Goal: Task Accomplishment & Management: Manage account settings

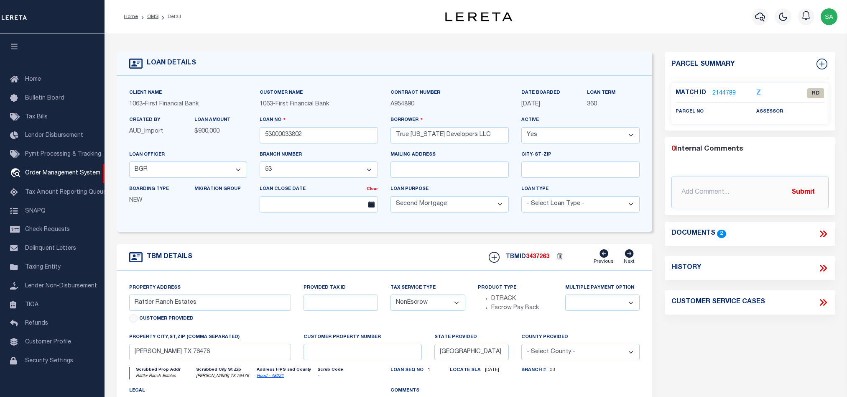
select select "200"
select select "723"
select select "521"
select select "100"
select select "NonEscrow"
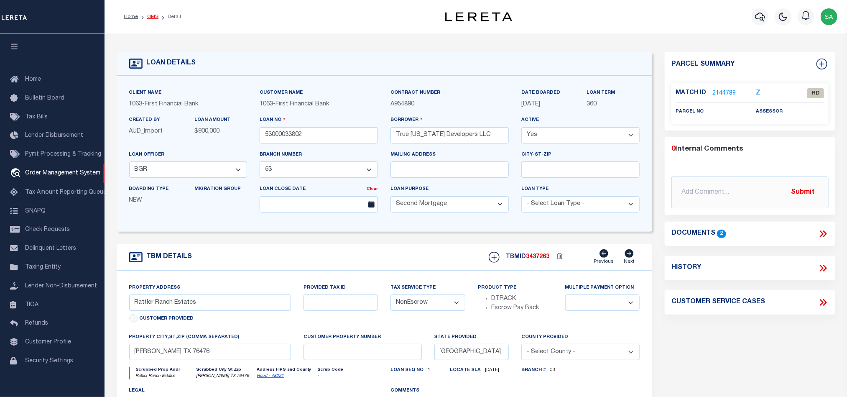
scroll to position [10, 0]
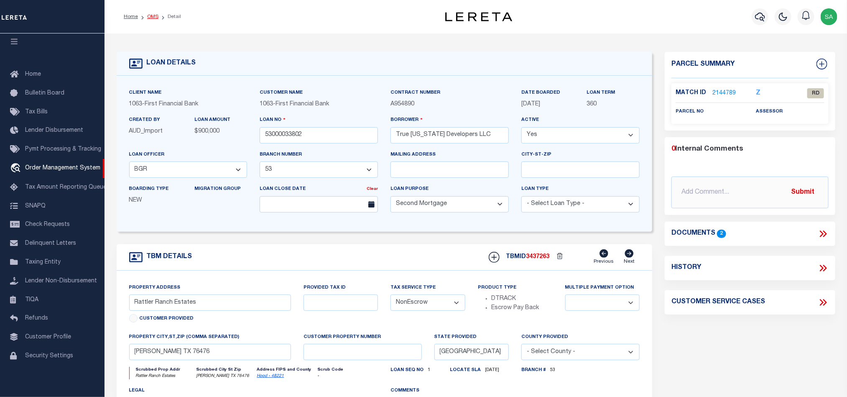
click at [151, 18] on link "OMS" at bounding box center [152, 16] width 11 height 5
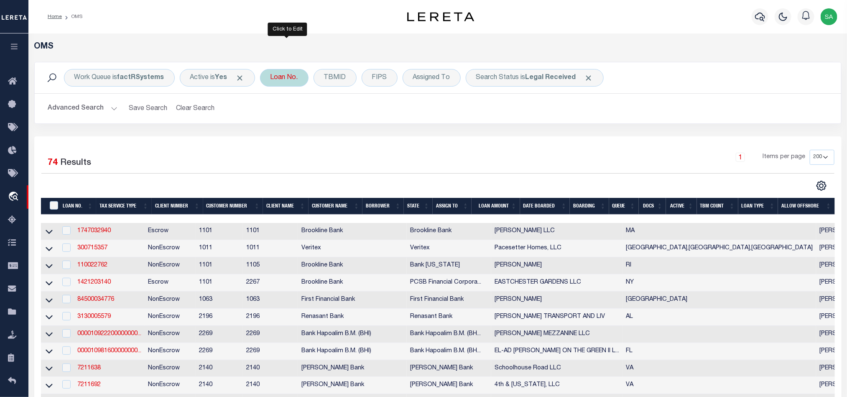
click at [290, 80] on div "Loan No." at bounding box center [284, 78] width 48 height 18
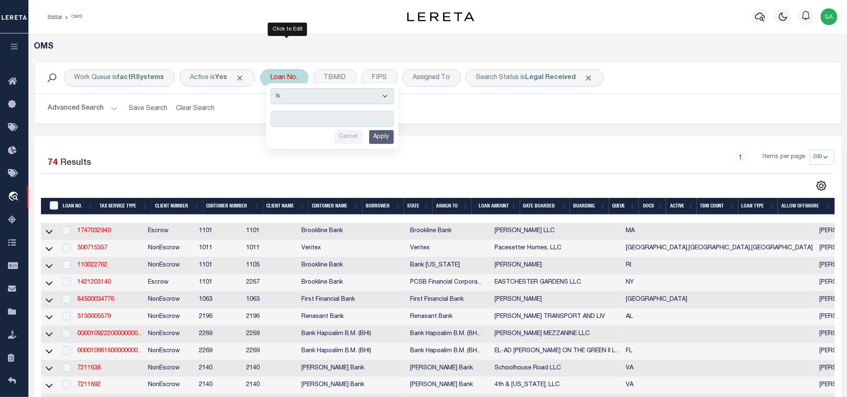
click at [315, 121] on input "text" at bounding box center [332, 119] width 123 height 16
type input "87500055782"
click at [380, 137] on input "Apply" at bounding box center [381, 137] width 25 height 14
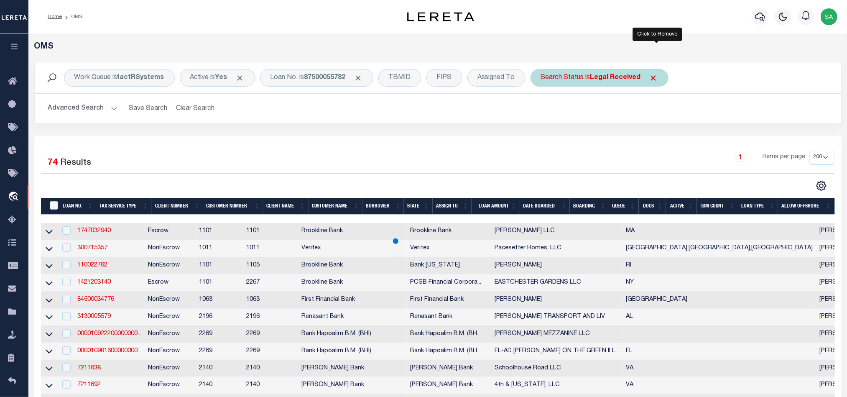
click at [657, 76] on span "Click to Remove" at bounding box center [653, 78] width 9 height 9
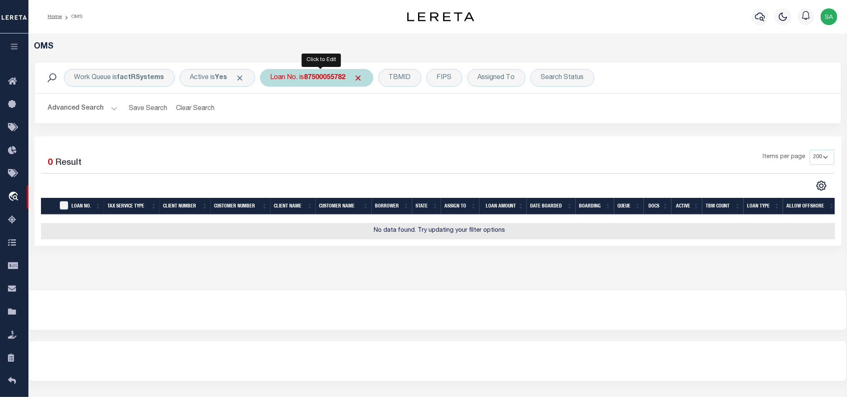
click at [334, 76] on b "87500055782" at bounding box center [324, 77] width 41 height 7
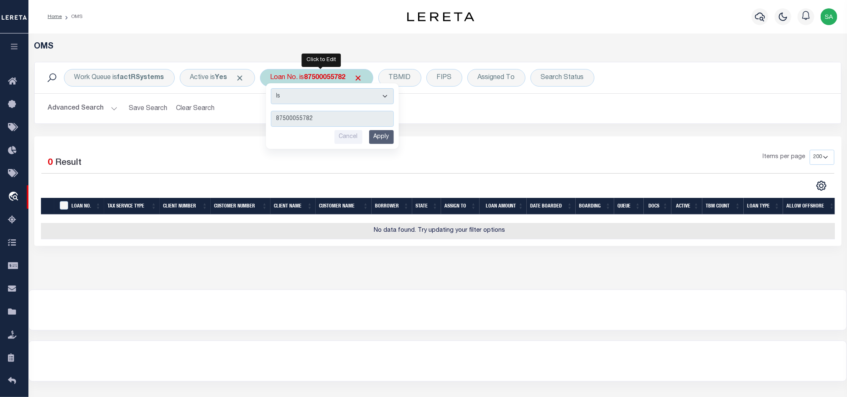
click at [382, 138] on input "Apply" at bounding box center [381, 137] width 25 height 14
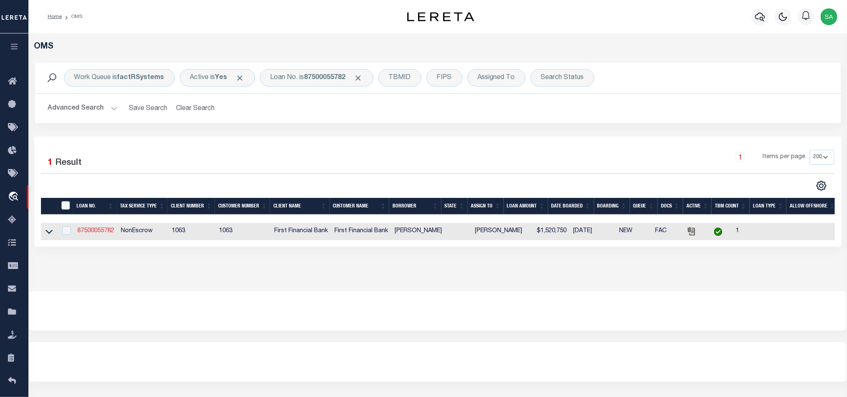
click at [106, 232] on link "87500055782" at bounding box center [95, 231] width 37 height 6
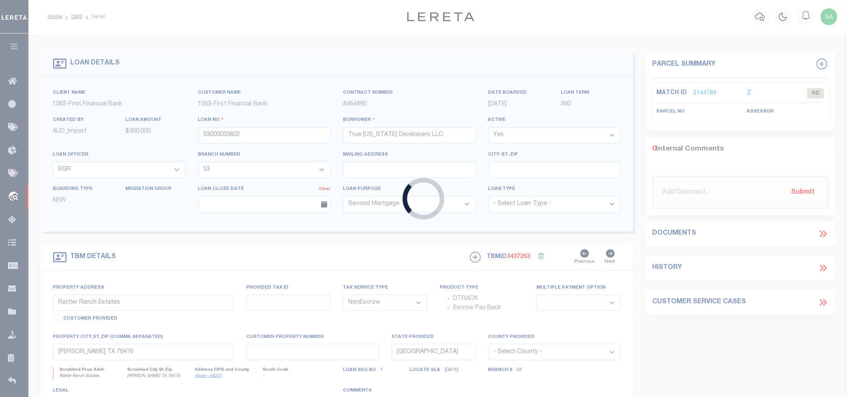
type input "87500055782"
type input "Richard Vasquez"
select select "7092"
select select "535"
select select
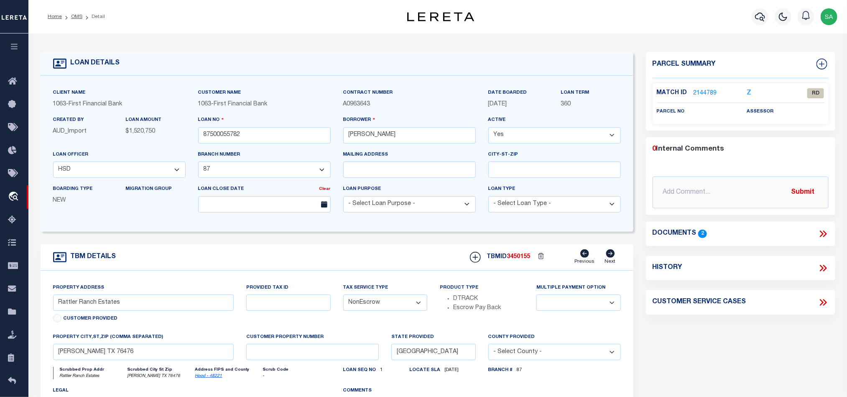
select select "7092"
select select "535"
type input "MULTIPLE PROPERTIES"
select select
type input "FLOWER MOUND TX"
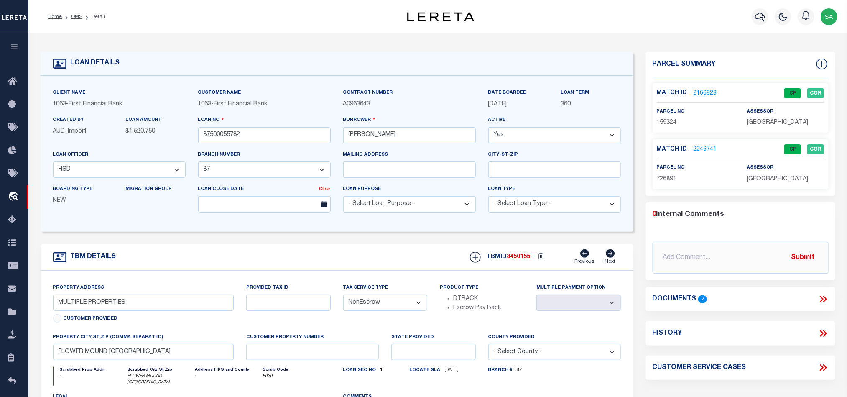
click at [69, 18] on li "OMS" at bounding box center [72, 17] width 20 height 8
click at [75, 15] on link "OMS" at bounding box center [76, 16] width 11 height 5
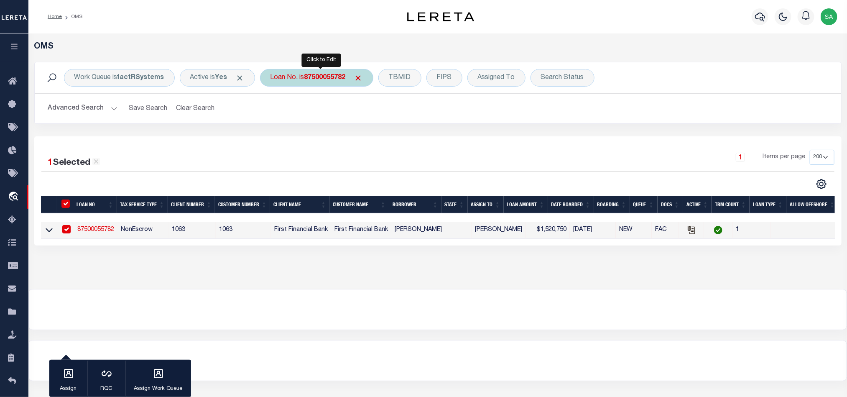
click at [337, 81] on b "87500055782" at bounding box center [324, 77] width 41 height 7
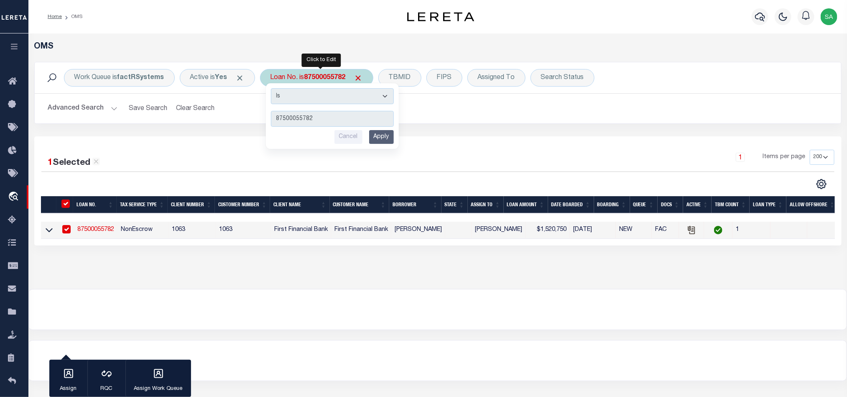
click at [336, 117] on input "87500055782" at bounding box center [332, 119] width 123 height 16
type input "40007956"
click at [379, 133] on input "Apply" at bounding box center [381, 137] width 25 height 14
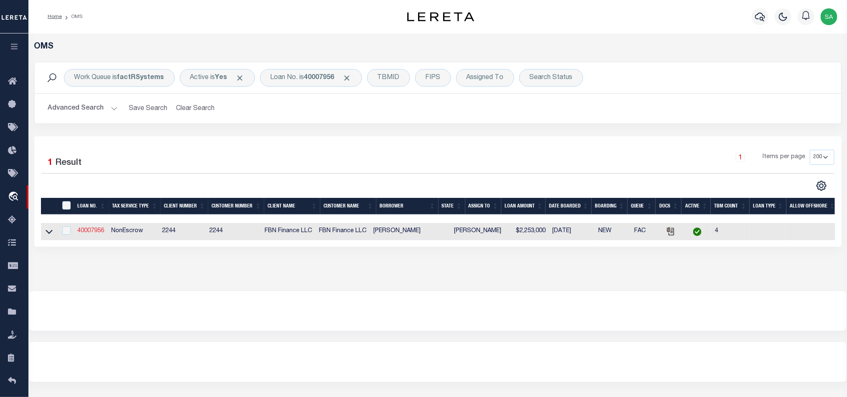
click at [96, 229] on link "40007956" at bounding box center [90, 231] width 27 height 6
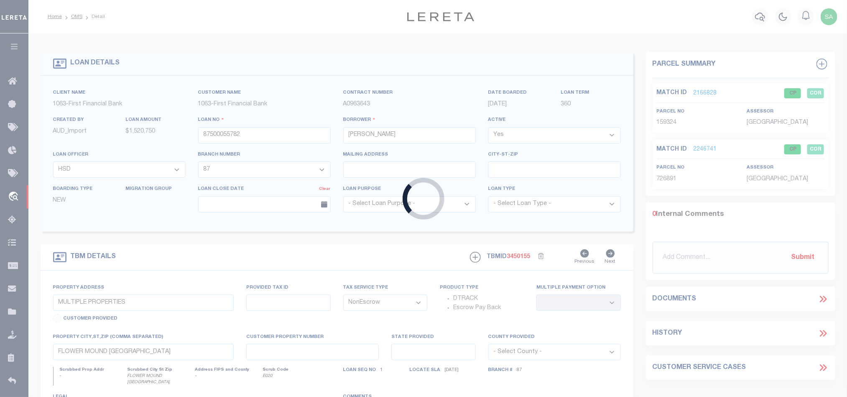
type input "40007956"
type input "[PERSON_NAME]"
select select
select select "100"
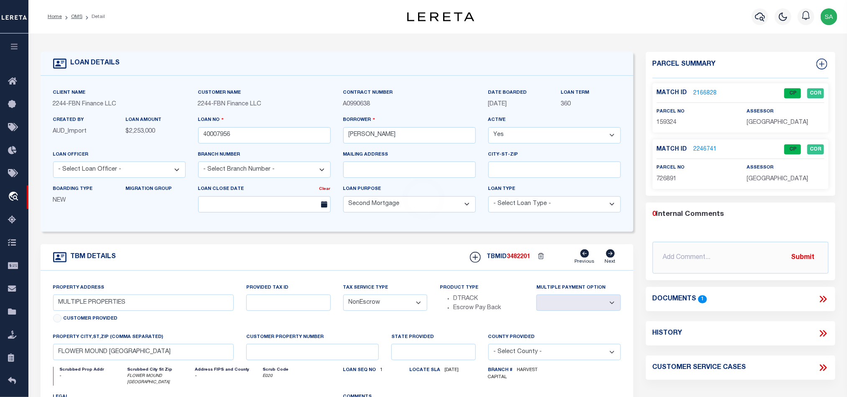
select select "14078"
select select "5511"
type input "75001 COW CAVE LN"
type input "189"
select select
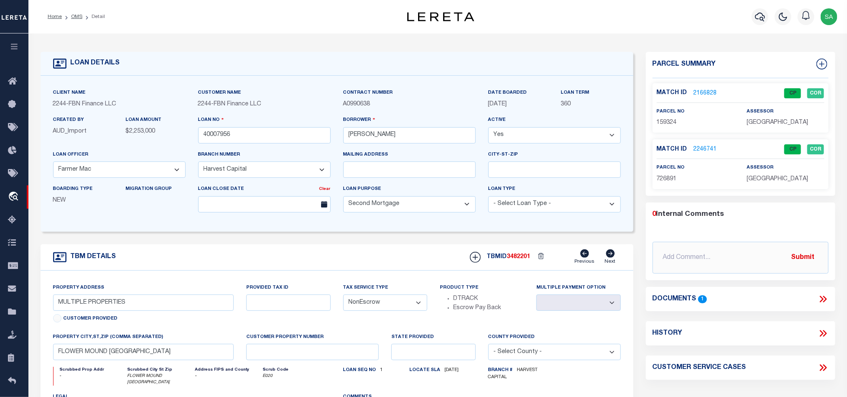
type input "CHRISTMAS VALLEY OR 97641"
type input "HCC"
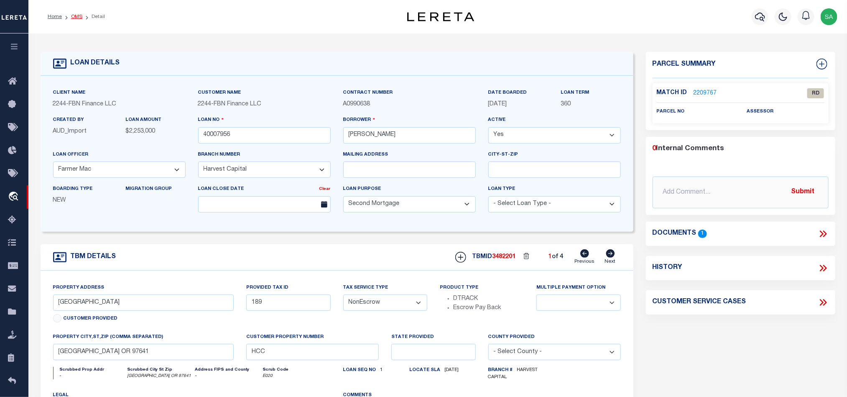
click at [77, 15] on link "OMS" at bounding box center [76, 16] width 11 height 5
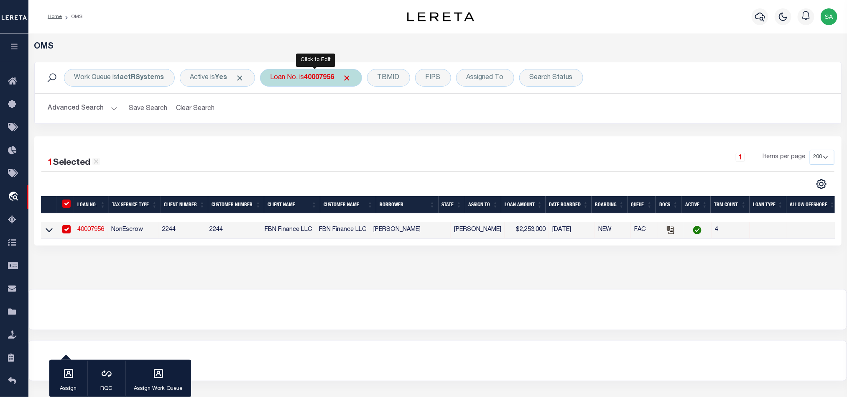
click at [286, 78] on div "Loan No. is 40007956" at bounding box center [311, 78] width 102 height 18
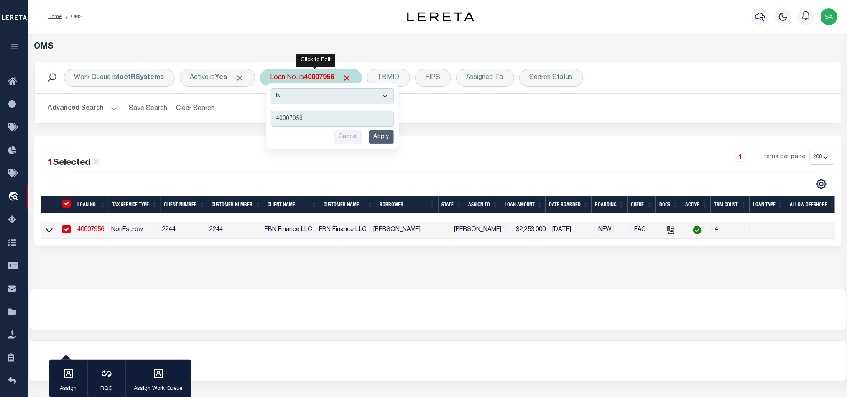
click at [367, 121] on input "40007956" at bounding box center [332, 119] width 123 height 16
type input "10500069850"
click at [394, 140] on input "Apply" at bounding box center [381, 137] width 25 height 14
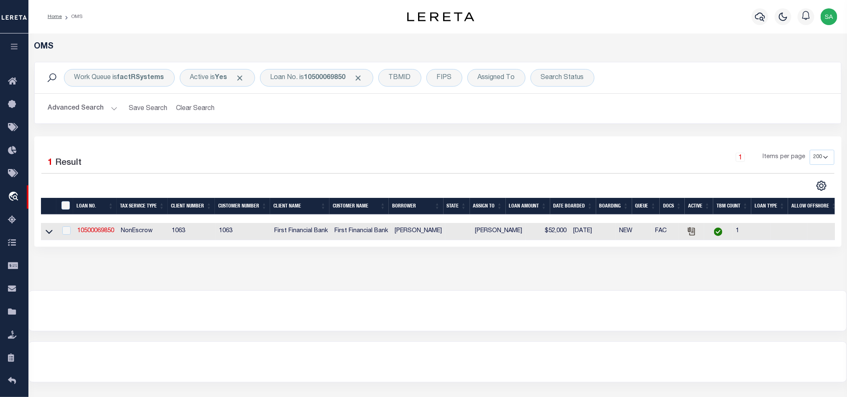
click at [116, 234] on td "10500069850" at bounding box center [95, 231] width 43 height 17
checkbox input "true"
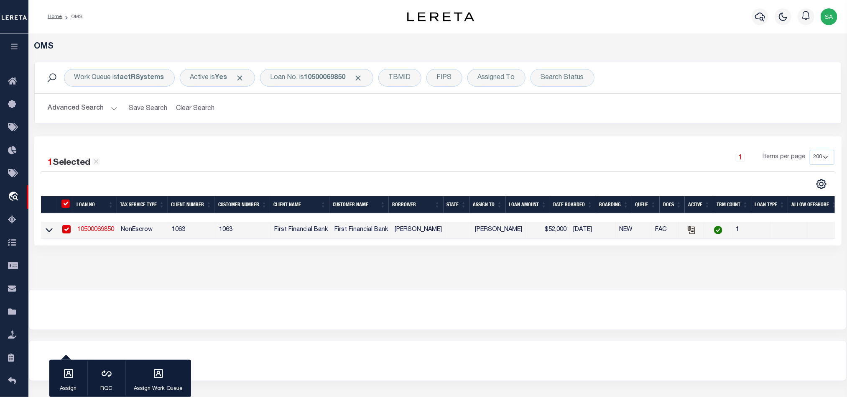
click at [100, 234] on td "10500069850" at bounding box center [95, 230] width 43 height 17
checkbox input "false"
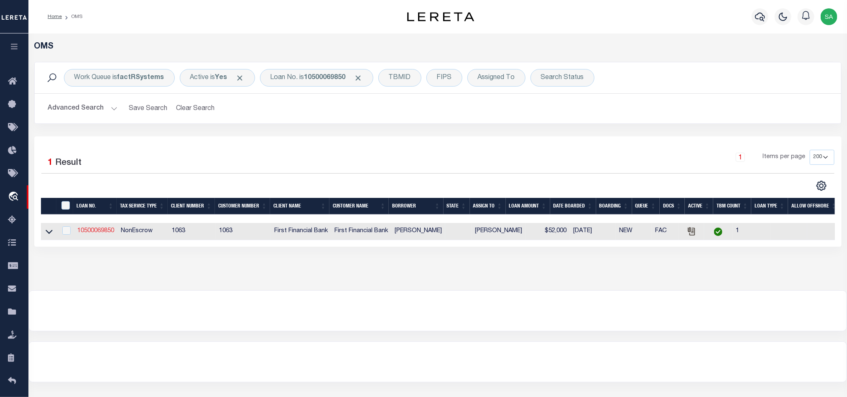
click at [99, 234] on link "10500069850" at bounding box center [95, 231] width 37 height 6
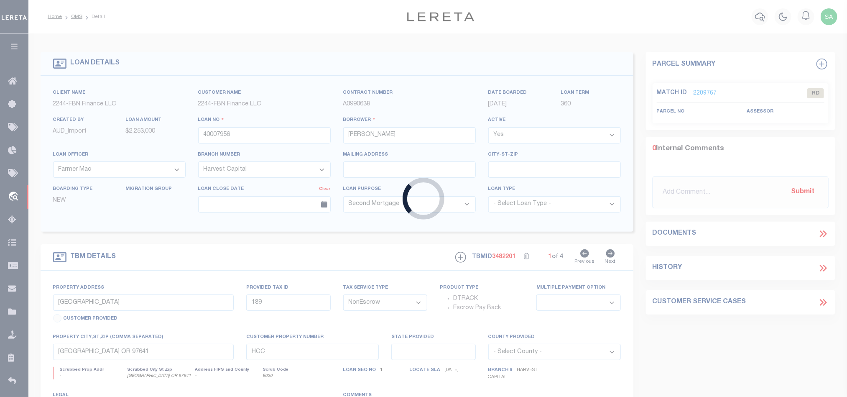
type input "10500069850"
type input "[PERSON_NAME]"
select select
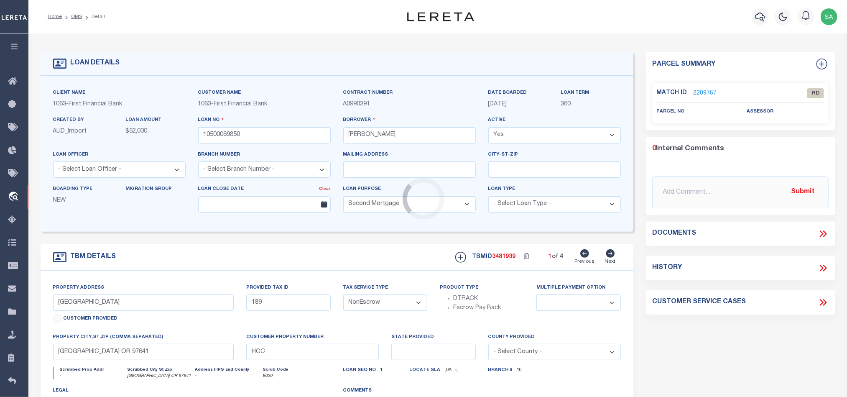
select select "4477"
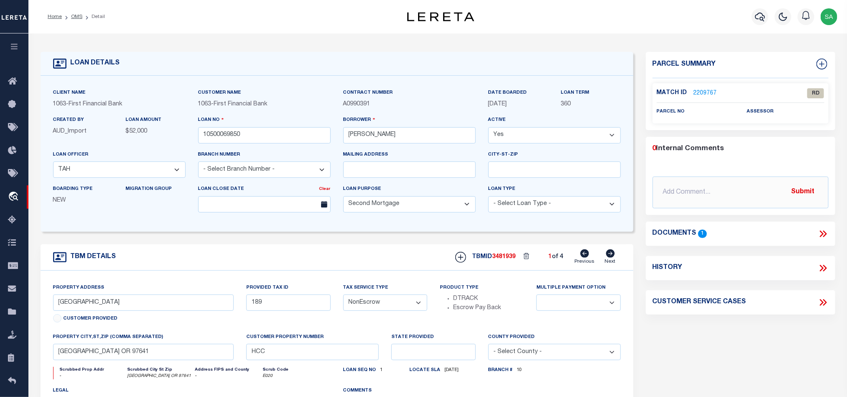
type input "10.78 ACRES, SECTION 137, BLOC"
select select
type input "IRA TX 795270000"
select select "497"
click at [77, 15] on link "OMS" at bounding box center [76, 16] width 11 height 5
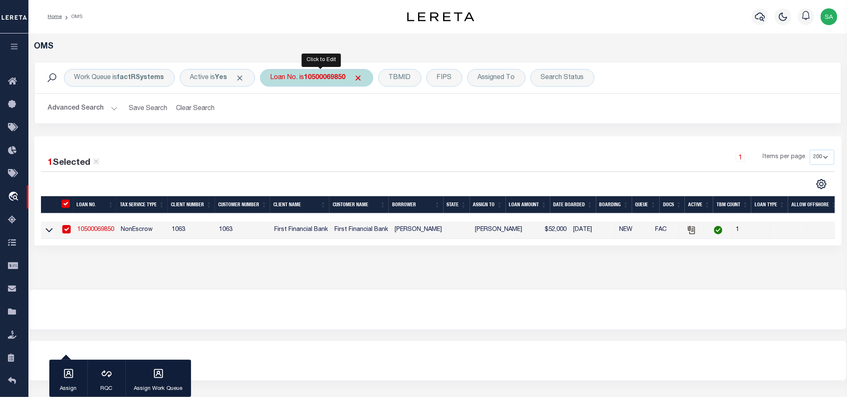
drag, startPoint x: 334, startPoint y: 75, endPoint x: 342, endPoint y: 83, distance: 11.2
click at [334, 75] on b "10500069850" at bounding box center [324, 77] width 41 height 7
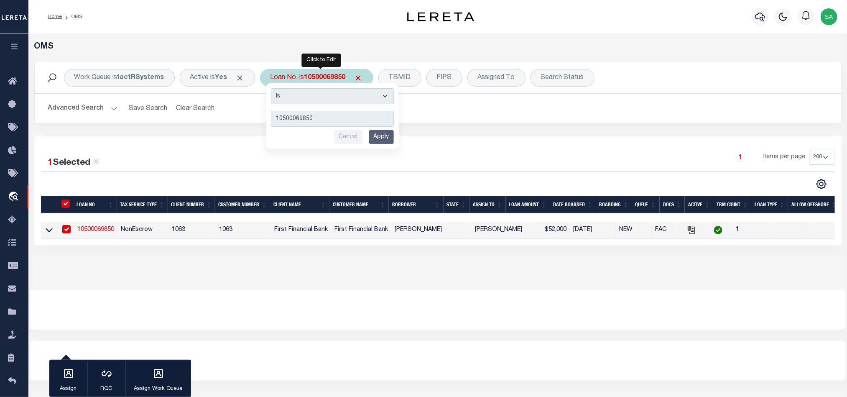
click at [349, 113] on input "10500069850" at bounding box center [332, 119] width 123 height 16
type input "51500076727"
click at [379, 137] on input "Apply" at bounding box center [381, 137] width 25 height 14
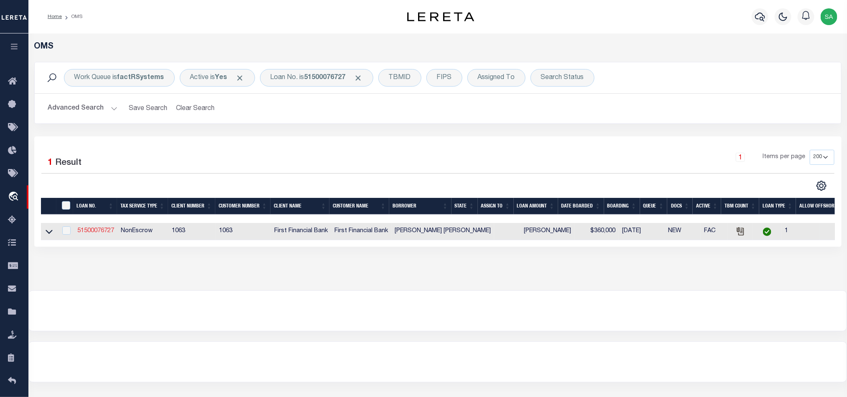
click at [108, 230] on link "51500076727" at bounding box center [95, 231] width 37 height 6
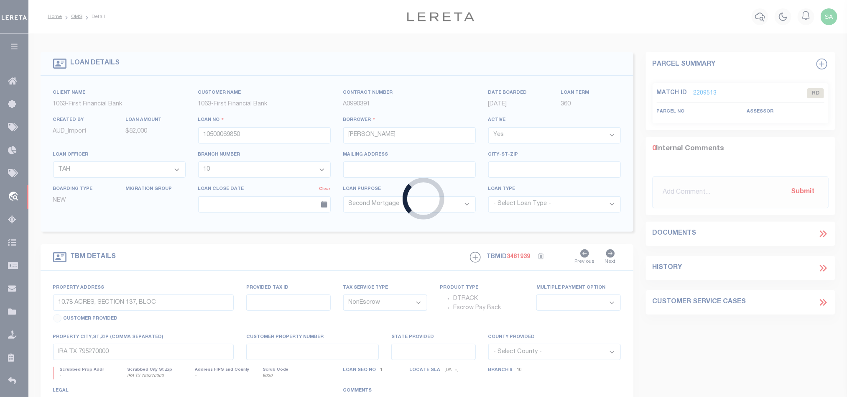
type input "51500076727"
type input "[PERSON_NAME] [PERSON_NAME]"
select select "43747"
select select "520"
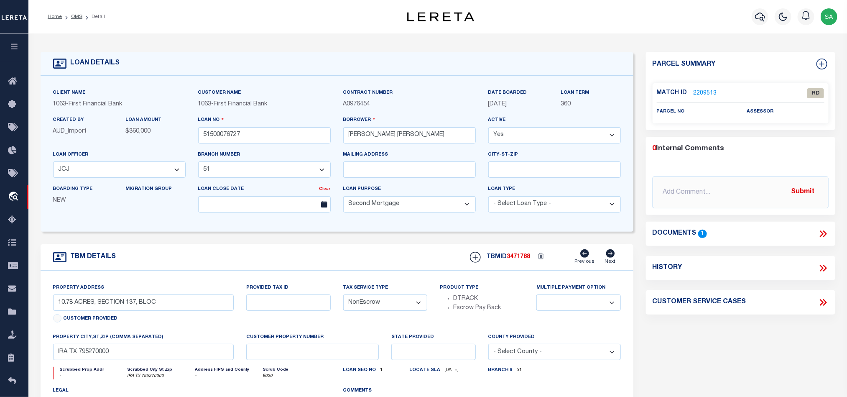
select select "43747"
type input "TBD CR 251"
select select
type input "COMANCHE TX 764420000"
select select "520"
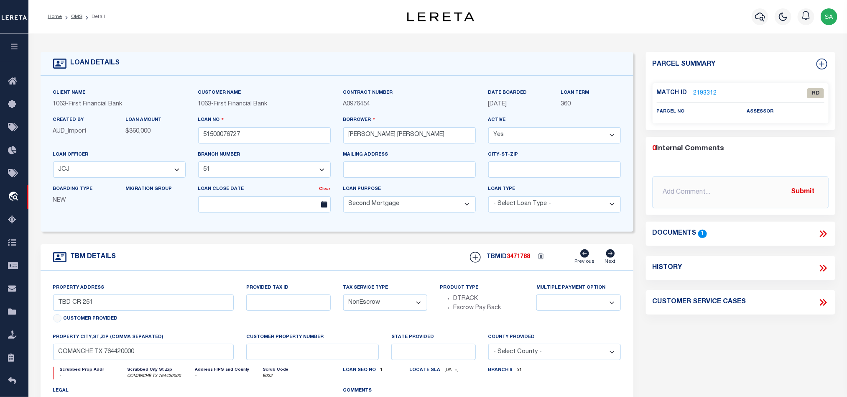
scroll to position [63, 0]
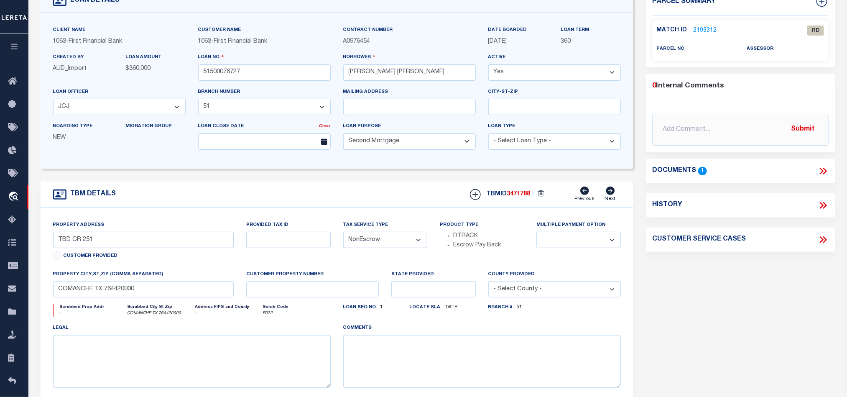
click at [828, 173] on icon at bounding box center [823, 171] width 11 height 11
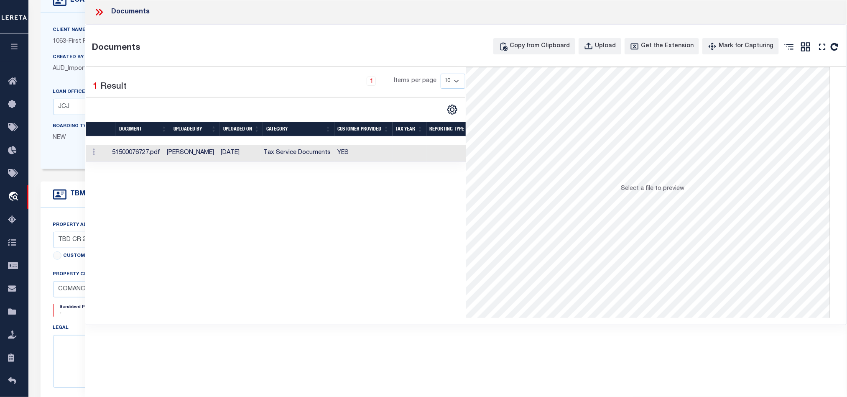
click at [408, 159] on td at bounding box center [409, 153] width 34 height 17
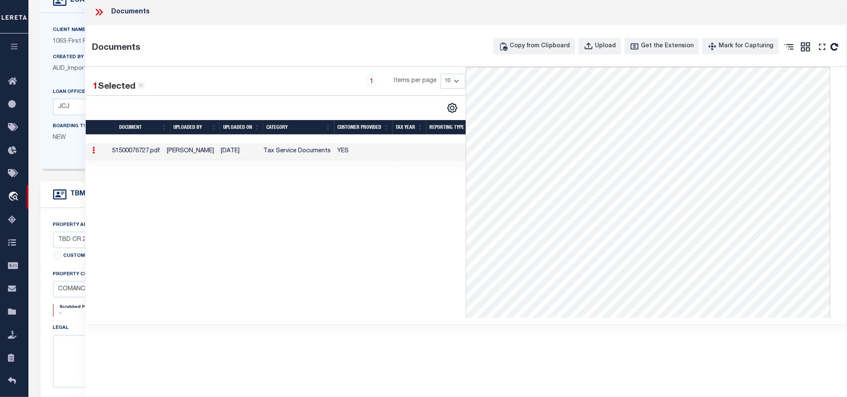
click at [98, 12] on icon at bounding box center [99, 12] width 11 height 11
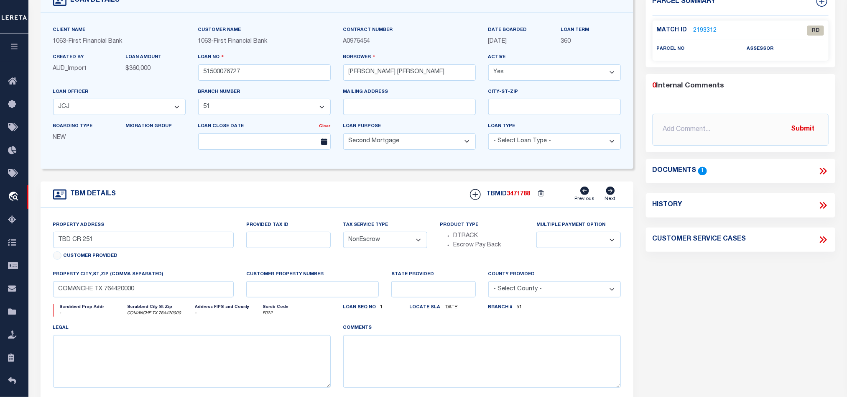
scroll to position [0, 0]
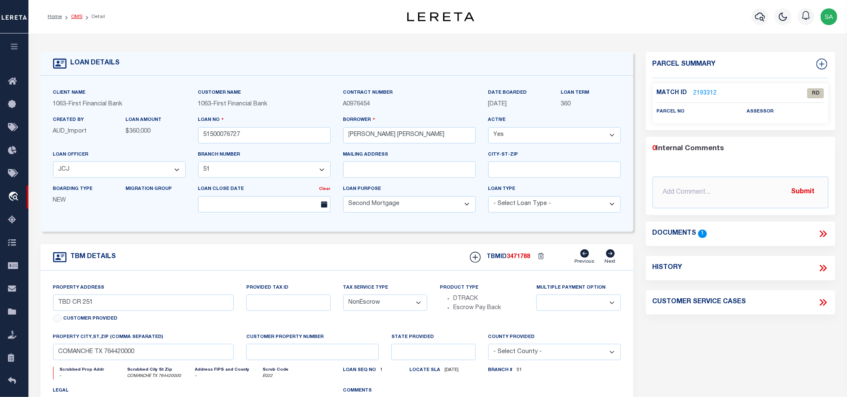
click at [73, 19] on link "OMS" at bounding box center [76, 16] width 11 height 5
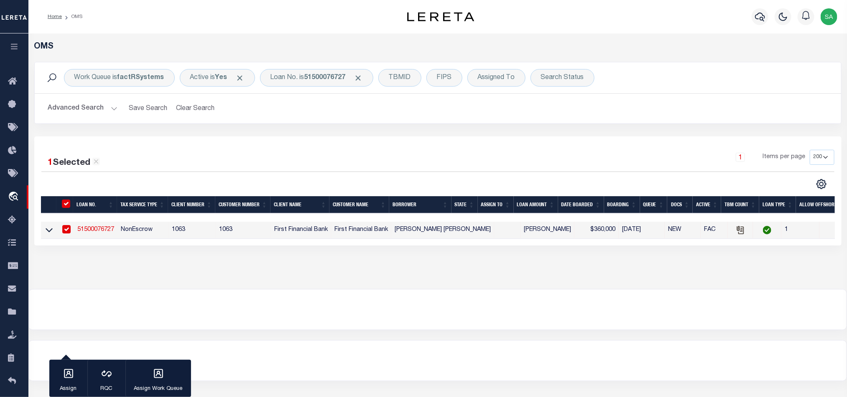
drag, startPoint x: 209, startPoint y: 109, endPoint x: 257, endPoint y: 25, distance: 96.2
click at [209, 109] on button "Clear Search" at bounding box center [196, 108] width 46 height 16
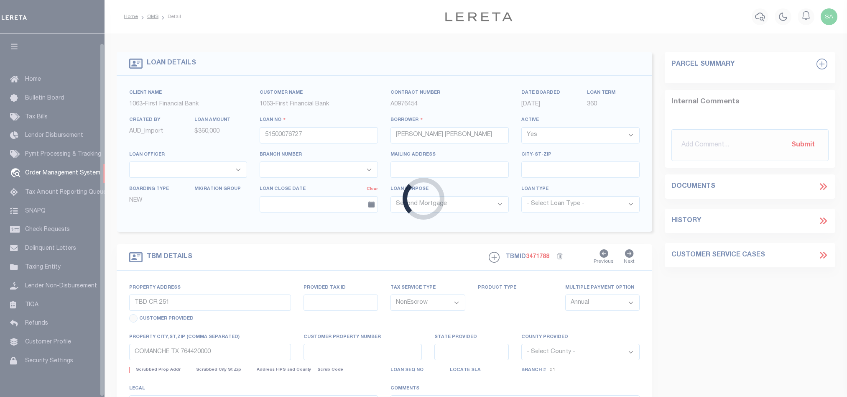
select select "200"
select select "100"
select select "NonEscrow"
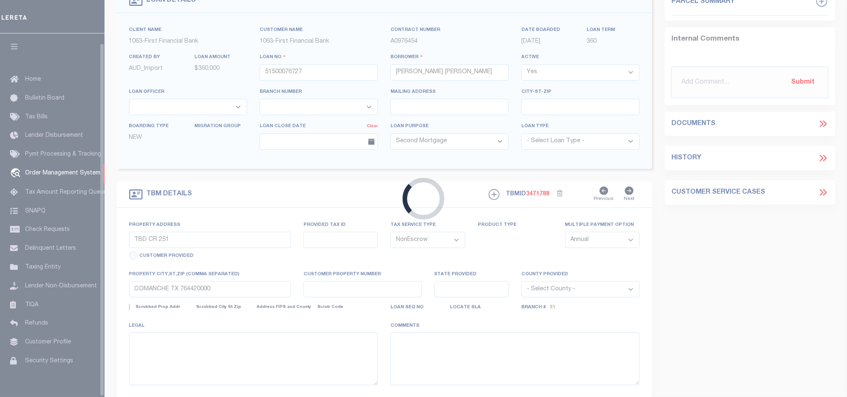
scroll to position [10, 0]
select select "43747"
select select "200"
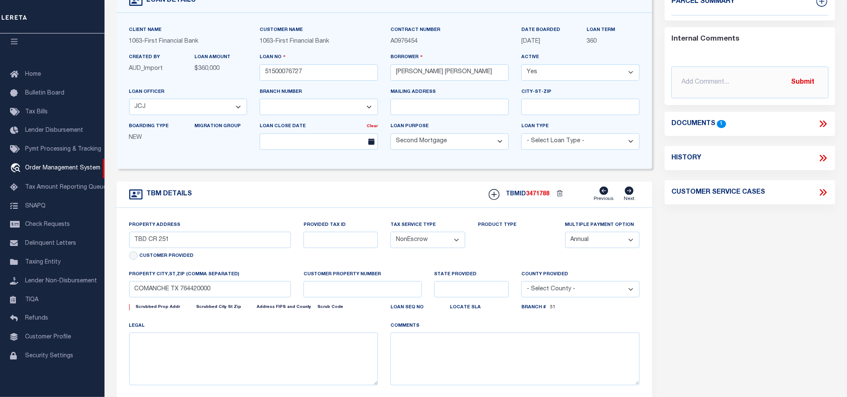
select select "520"
select select
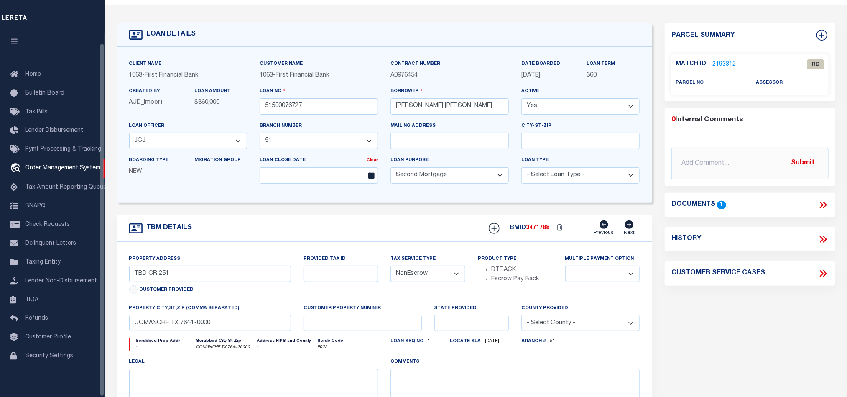
scroll to position [0, 0]
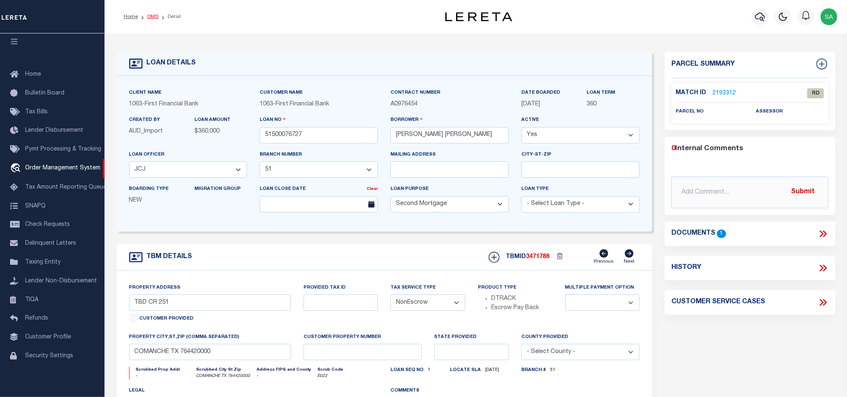
click at [148, 15] on link "OMS" at bounding box center [152, 16] width 11 height 5
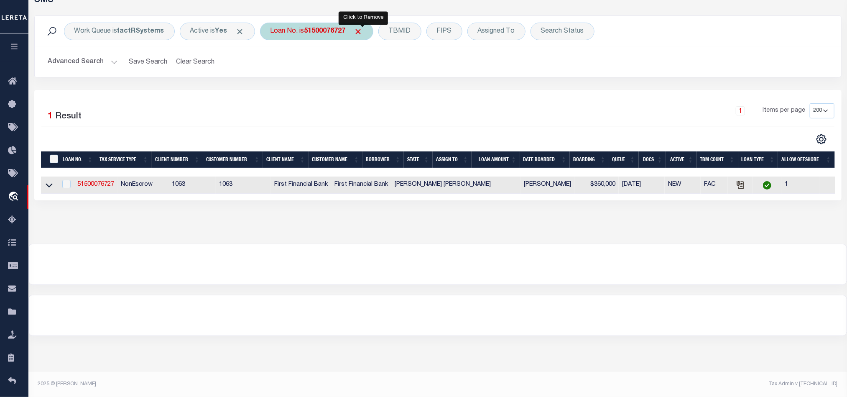
click at [360, 33] on span "Click to Remove" at bounding box center [358, 31] width 9 height 9
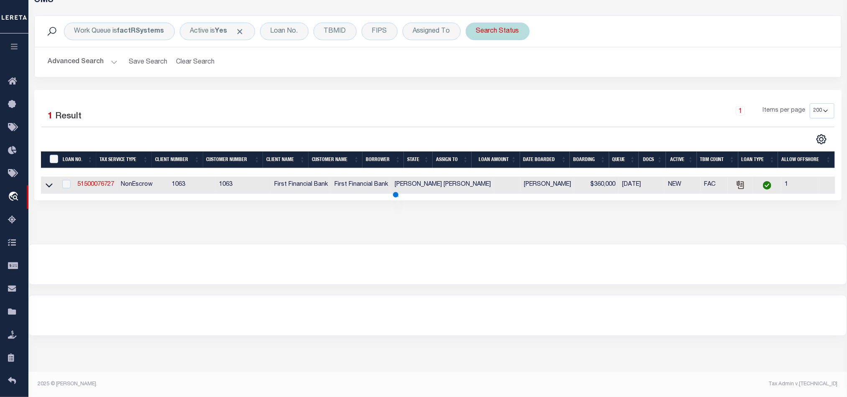
click at [502, 35] on div "Search Status" at bounding box center [498, 32] width 64 height 18
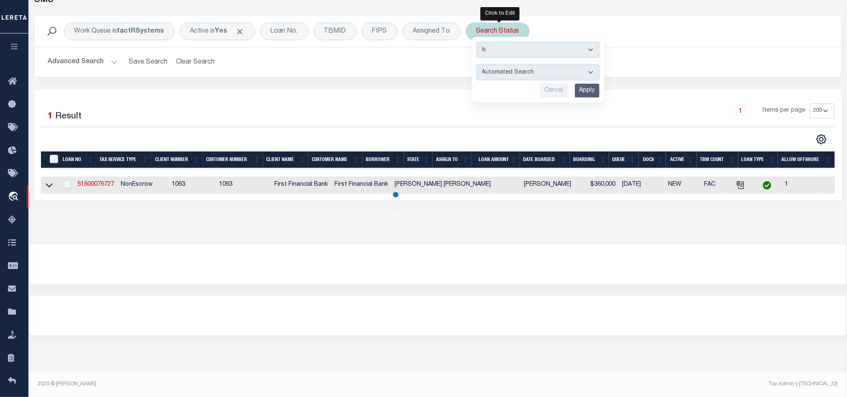
click at [520, 75] on select "Automated Search Bad Parcel Complete Duplicate Parcel High Dollar Reporting In …" at bounding box center [537, 72] width 123 height 16
select select "RD"
click at [479, 65] on select "Automated Search Bad Parcel Complete Duplicate Parcel High Dollar Reporting In …" at bounding box center [537, 72] width 123 height 16
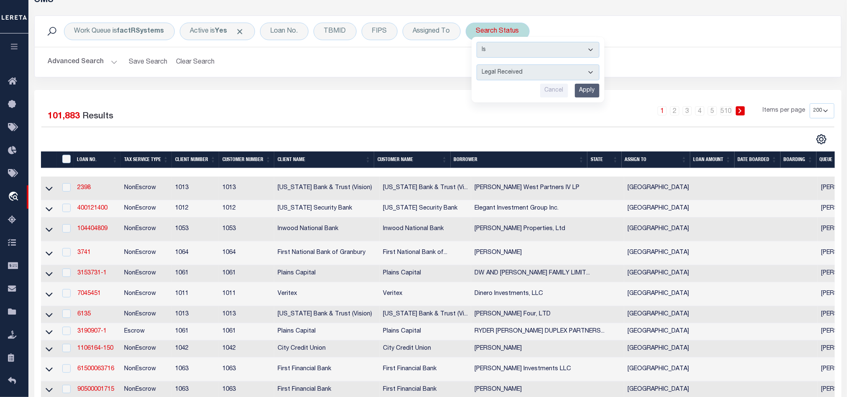
click at [587, 91] on input "Apply" at bounding box center [587, 91] width 25 height 14
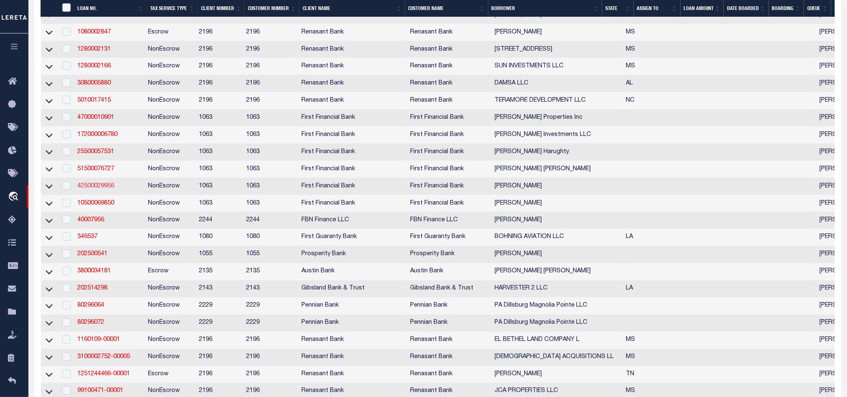
click at [100, 189] on link "42500029956" at bounding box center [95, 186] width 37 height 6
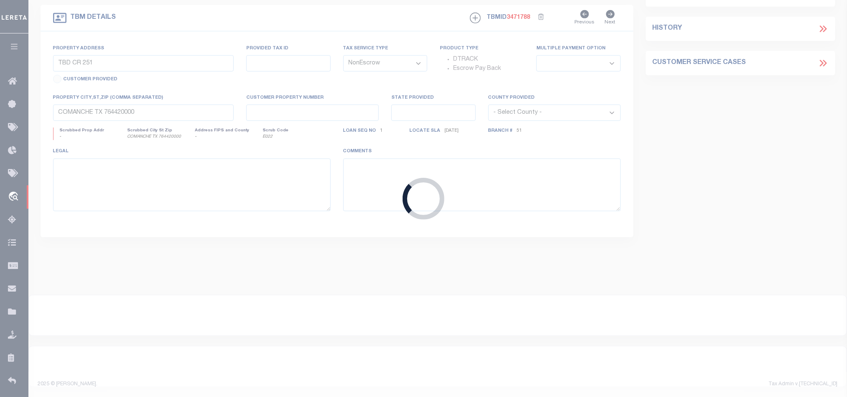
type input "42500029956"
type input "[PERSON_NAME]"
select select "897"
select select "515"
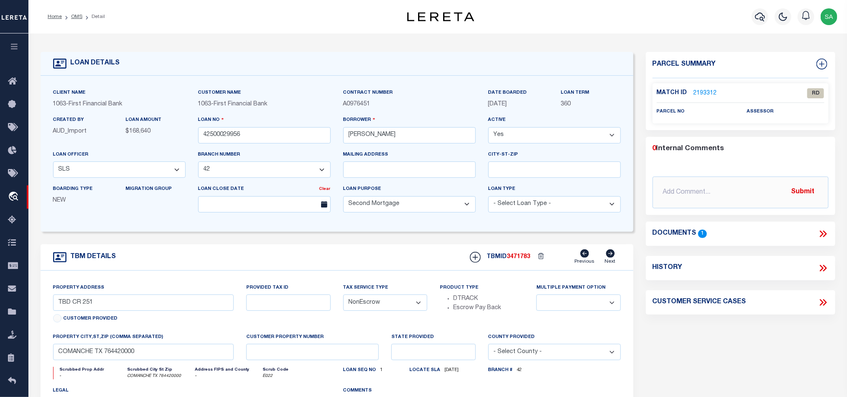
select select "897"
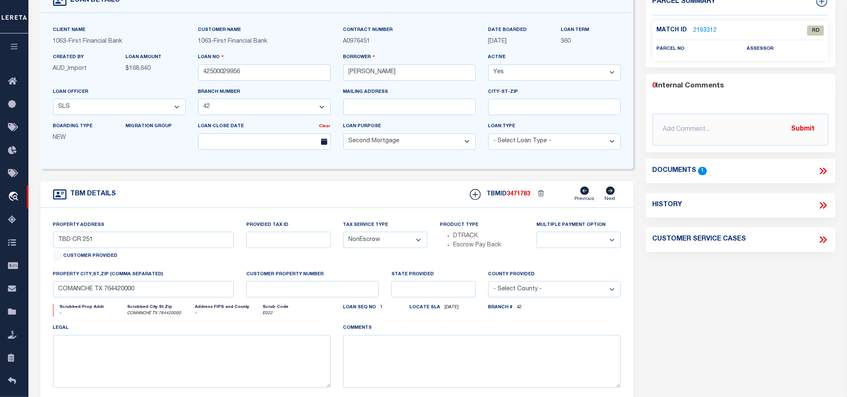
select select "515"
type input "TBD 3 COUNTY ROAD 1240"
select select
type input "CLEBURNE TX 760330000"
click at [825, 171] on icon at bounding box center [825, 171] width 4 height 7
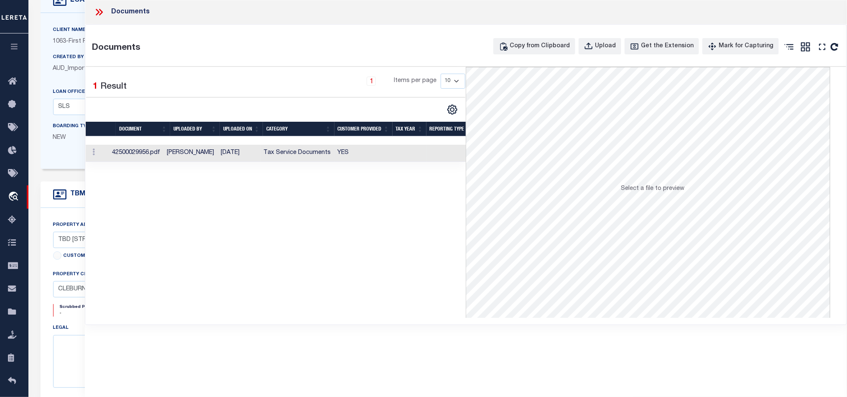
click at [418, 153] on td at bounding box center [409, 153] width 34 height 17
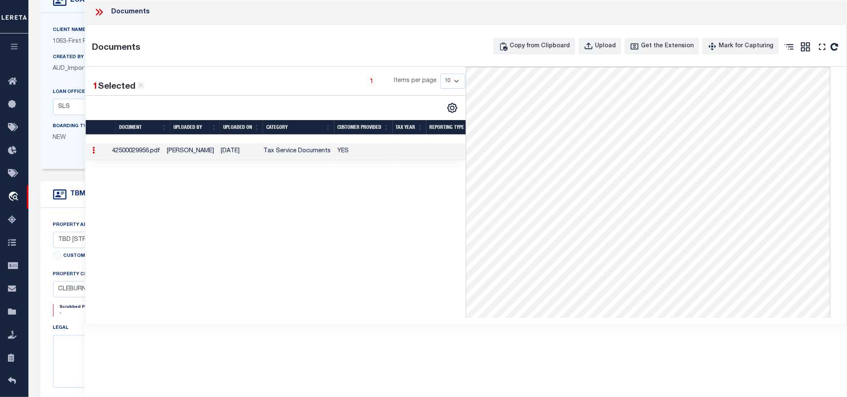
click at [97, 13] on icon at bounding box center [99, 12] width 11 height 11
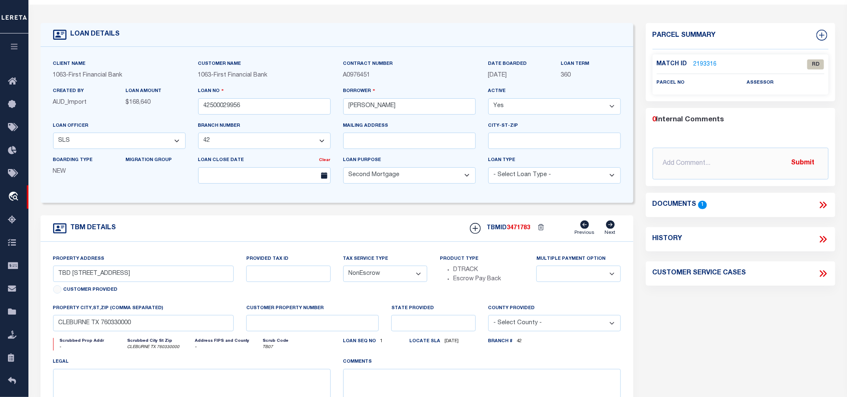
scroll to position [0, 0]
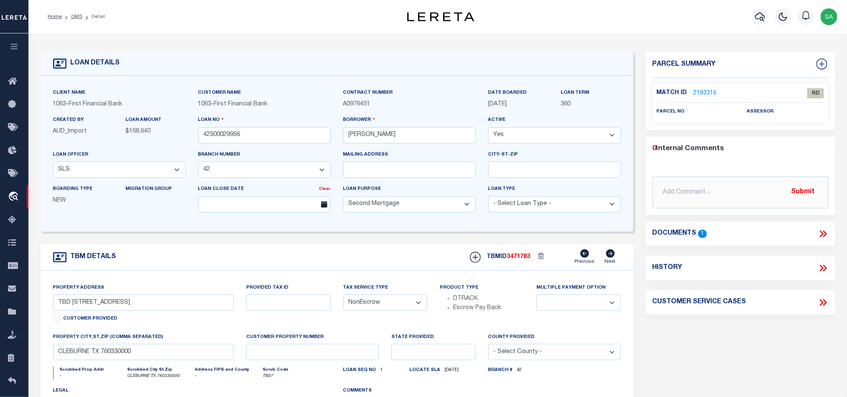
drag, startPoint x: 80, startPoint y: 16, endPoint x: 98, endPoint y: 15, distance: 18.0
click at [80, 16] on link "OMS" at bounding box center [76, 16] width 11 height 5
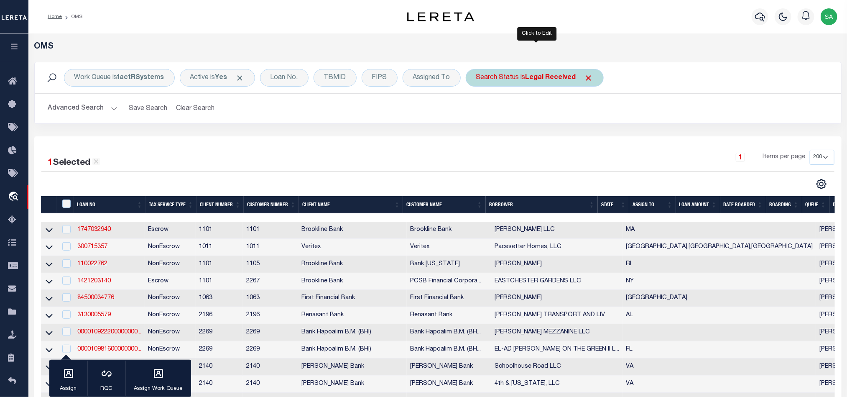
click at [549, 79] on b "Legal Received" at bounding box center [550, 77] width 51 height 7
select select "RD"
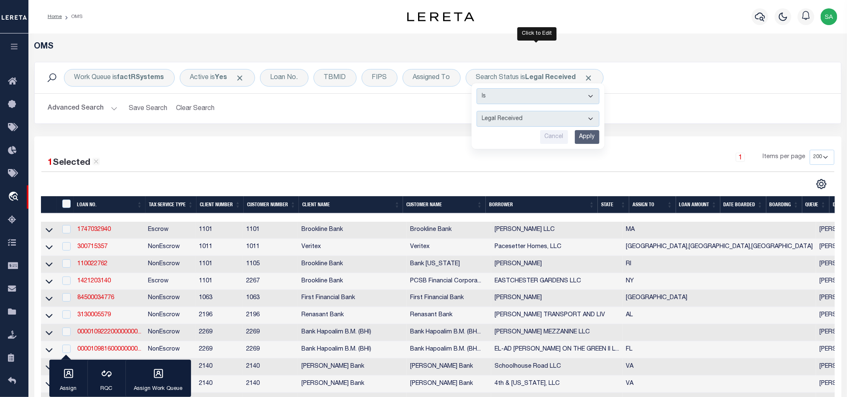
drag, startPoint x: 676, startPoint y: 140, endPoint x: 592, endPoint y: 137, distance: 84.0
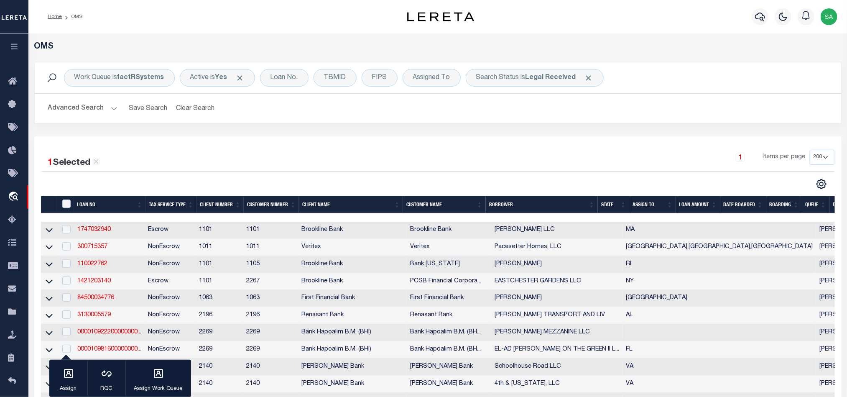
click at [593, 136] on div "Work Queue is factRSystems Active is Yes Loan No. TBMID FIPS Assigned To Search…" at bounding box center [438, 99] width 820 height 74
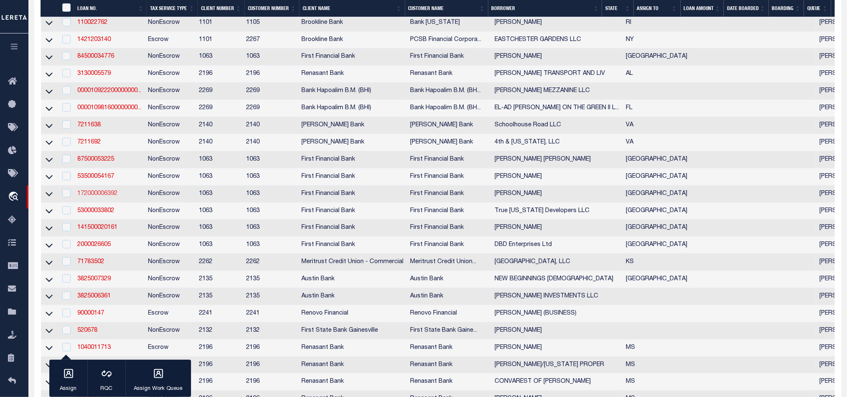
click at [103, 196] on link "172000006392" at bounding box center [97, 194] width 40 height 6
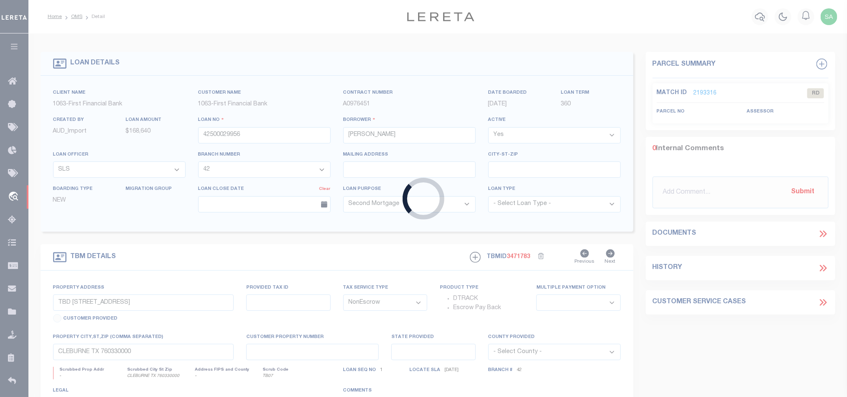
type input "172000006392"
type input "[PERSON_NAME]"
select select "4585"
select select "2318"
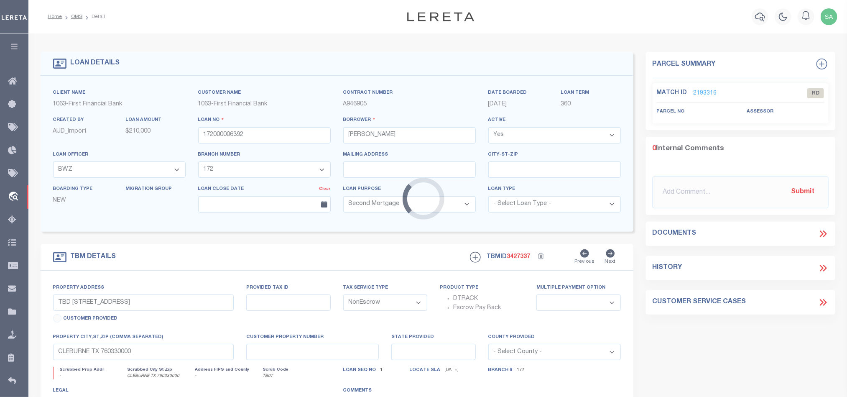
select select "4585"
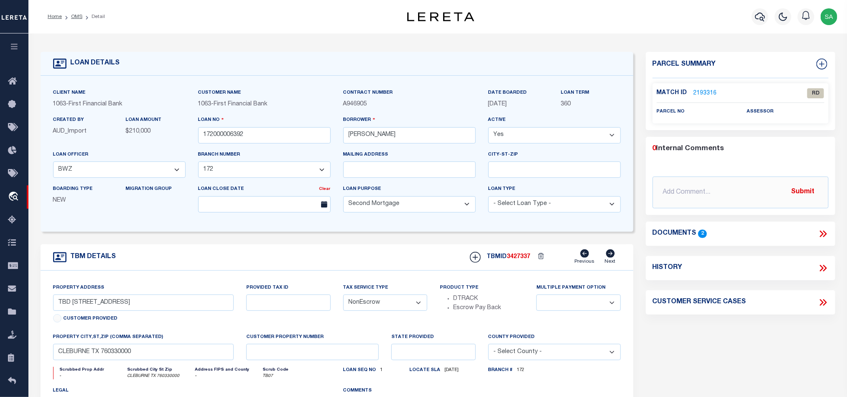
type input "1156 County Road 385"
select select
type input "Palacios TX 774656945"
type input "[GEOGRAPHIC_DATA]"
select select "2318"
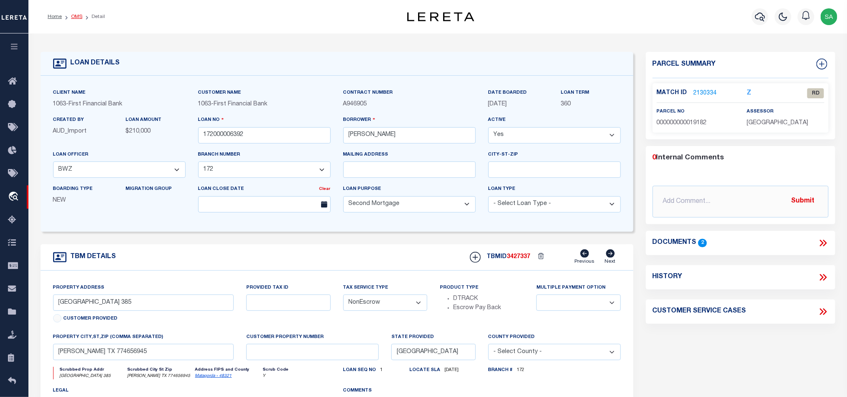
click at [76, 19] on link "OMS" at bounding box center [76, 16] width 11 height 5
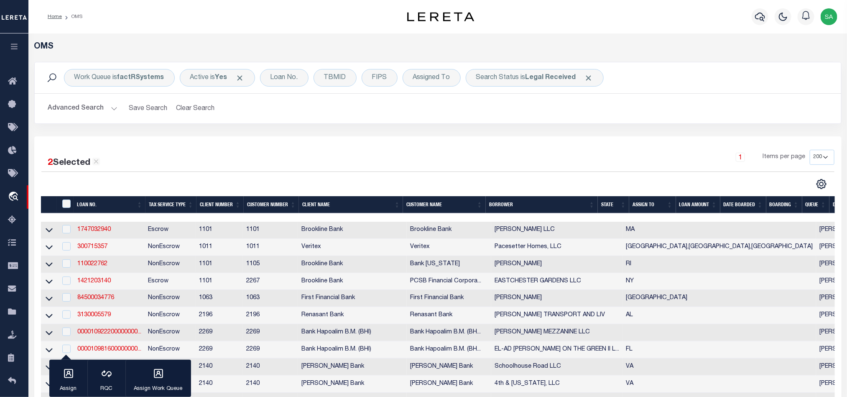
click at [601, 130] on div "Work Queue is factRSystems Active is Yes Loan No. TBMID FIPS Assigned To Search…" at bounding box center [438, 99] width 820 height 74
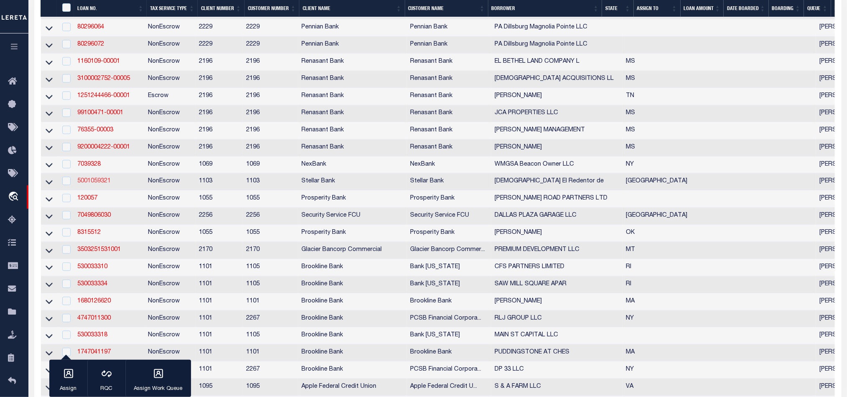
click at [104, 184] on link "5001059321" at bounding box center [93, 181] width 33 height 6
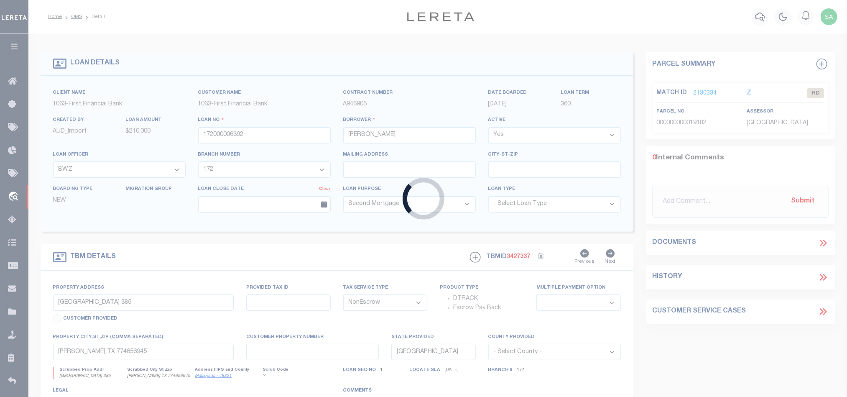
type input "5001059321"
type input "[DEMOGRAPHIC_DATA] El Redentor de"
select select
type input "4425 MESQUITE TERRACE DR"
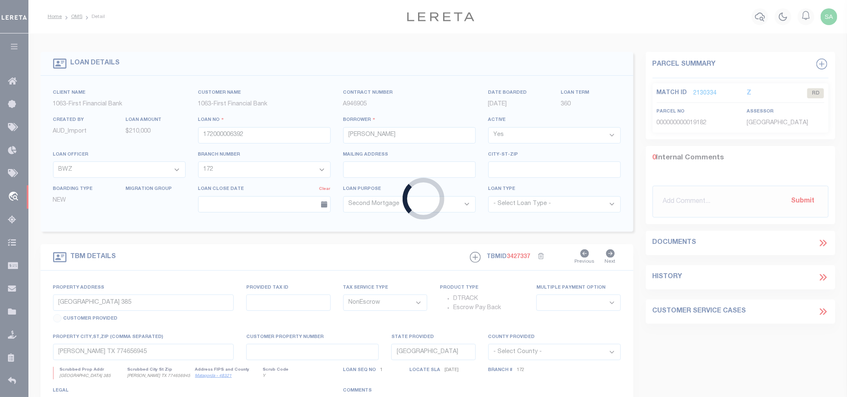
type input "MANVEL TX 77578-1575"
type input "08/05/2025"
select select
select select "20"
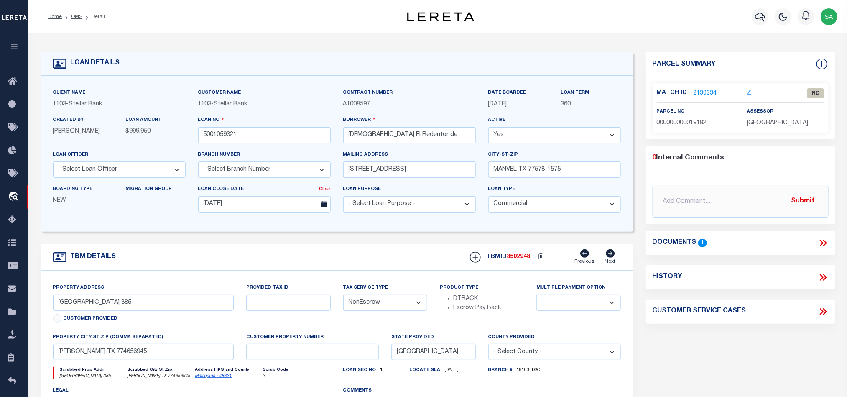
type input "4910 W OREM DR"
type input "0681210010004"
select select
type input "HOUSTON TX 77045-4114"
type textarea "Trs 4 & 5 Blk 1 southmont"
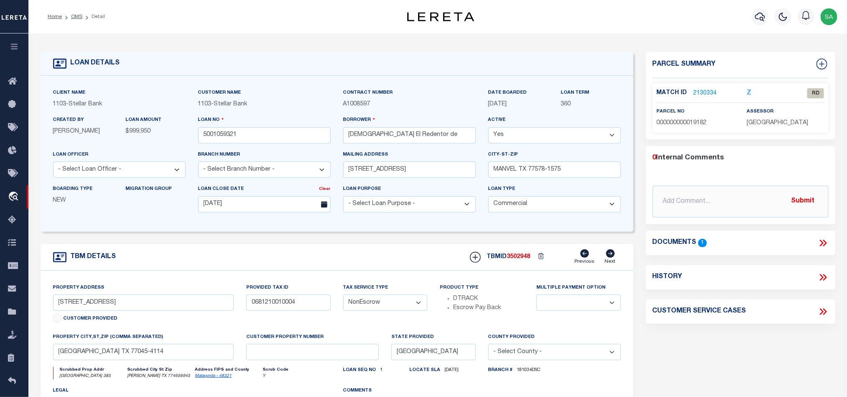
select select "11193"
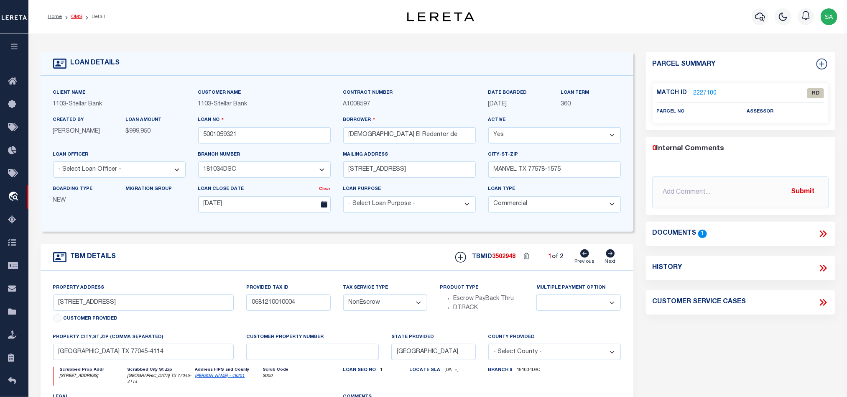
click at [75, 18] on link "OMS" at bounding box center [76, 16] width 11 height 5
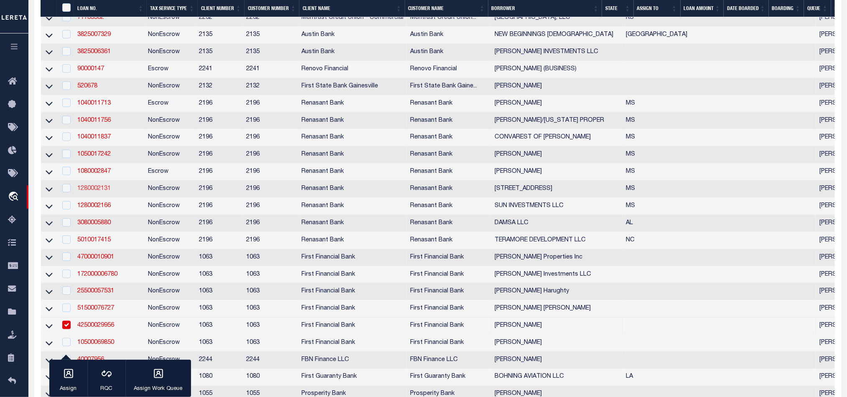
click at [99, 191] on link "1280002131" at bounding box center [93, 189] width 33 height 6
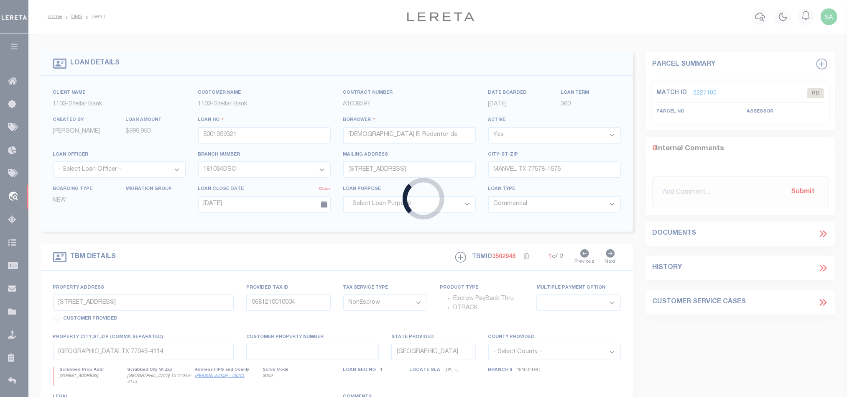
type input "1280002131"
type input "[STREET_ADDRESS]"
select select
select select "10"
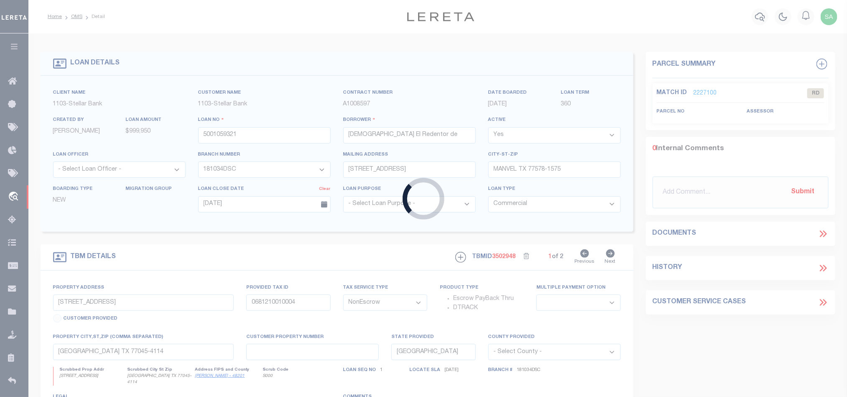
select select
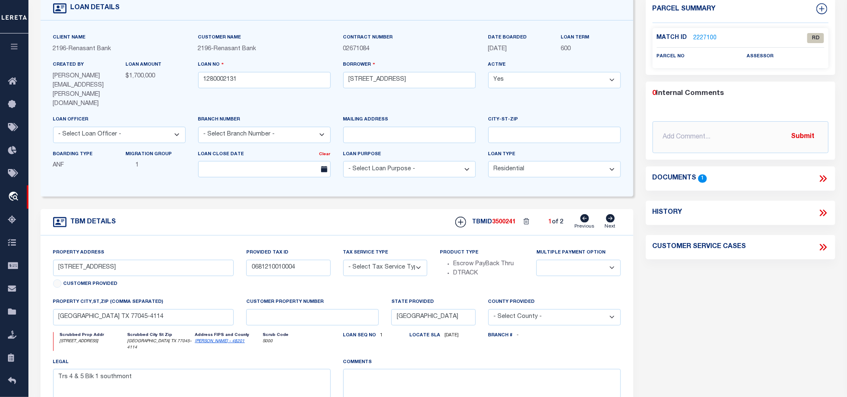
type input "254 E BEACH BLVD"
radio input "true"
select select "NonEscrow"
select select
type input "PASS CHRISTIAN MS 39571"
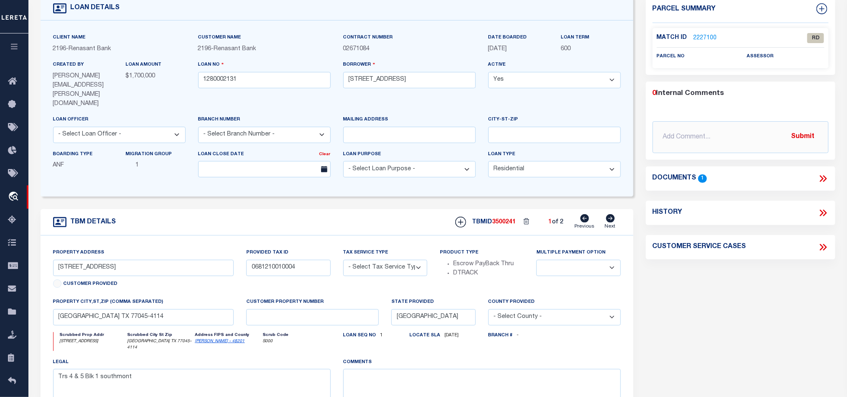
type input "1280002131"
type input "MS"
type textarea "PARCEL: 0313H-02H102.000 0313H-02H102.0001"
select select "4983"
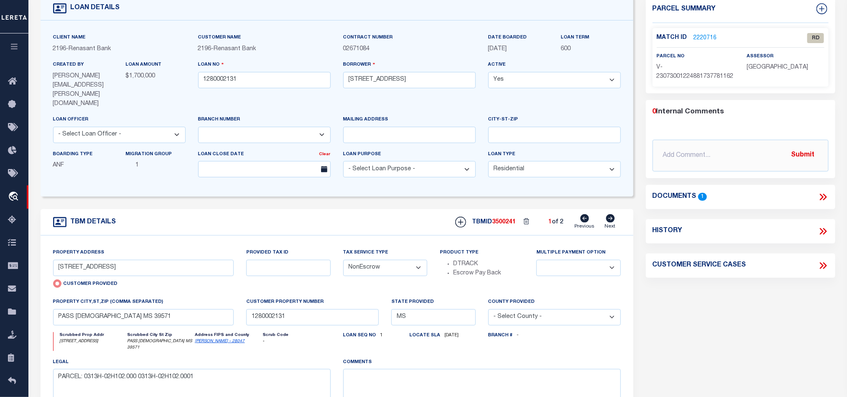
scroll to position [125, 0]
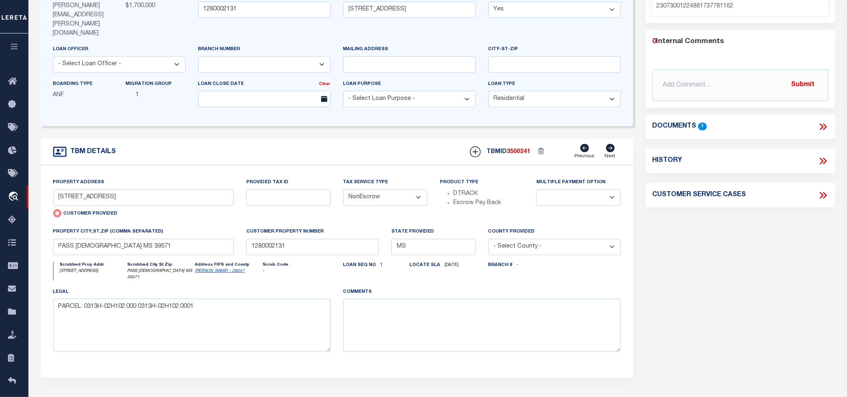
click at [217, 268] on icon "Harrison - 28047" at bounding box center [228, 271] width 66 height 6
click at [219, 269] on link "Harrison - 28047" at bounding box center [220, 271] width 50 height 4
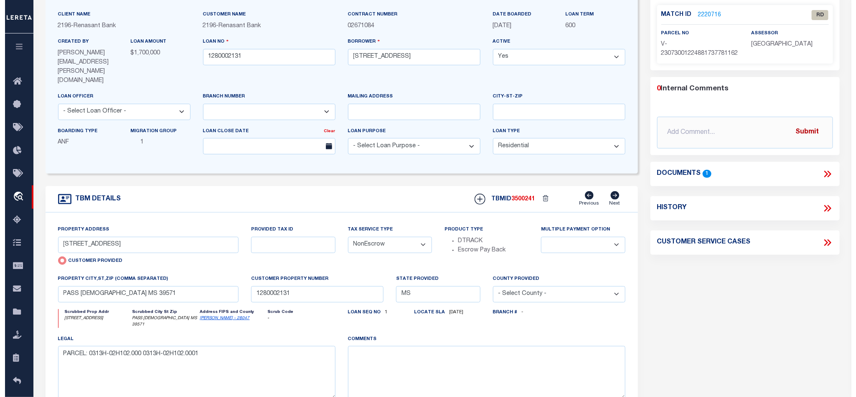
scroll to position [0, 0]
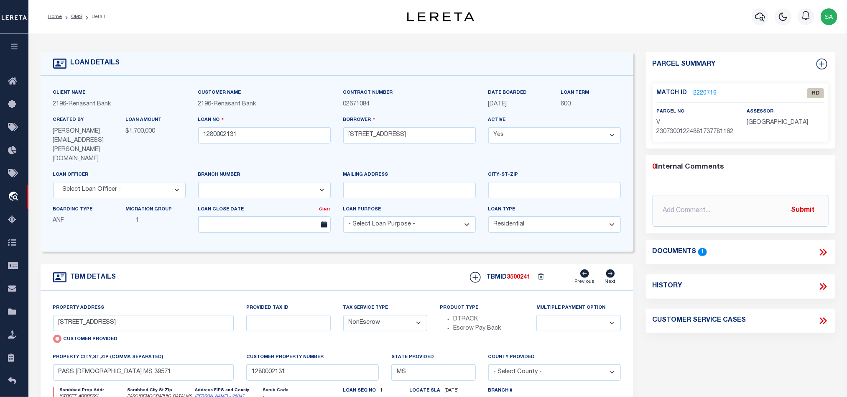
click at [820, 257] on icon at bounding box center [823, 252] width 11 height 11
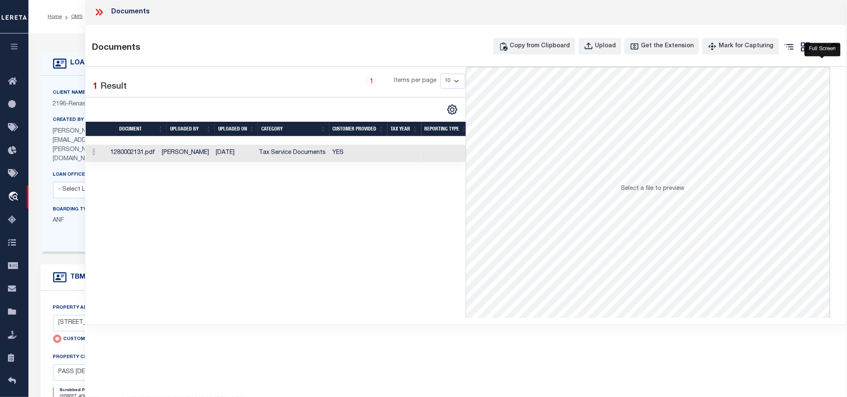
click at [817, 49] on icon "" at bounding box center [822, 46] width 11 height 11
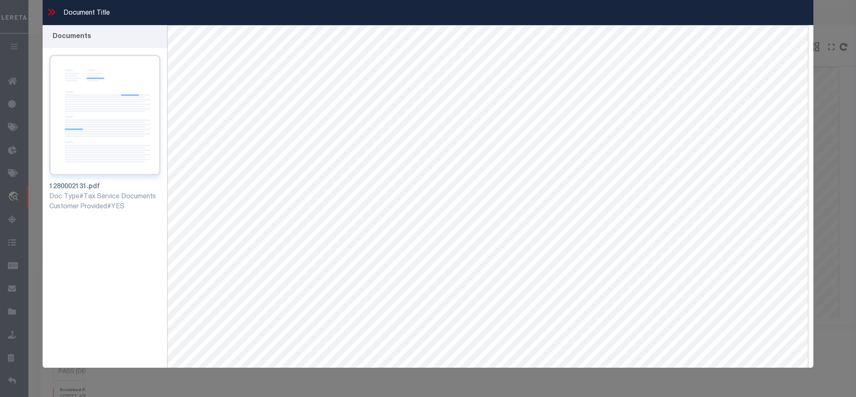
click at [125, 124] on img at bounding box center [104, 115] width 111 height 120
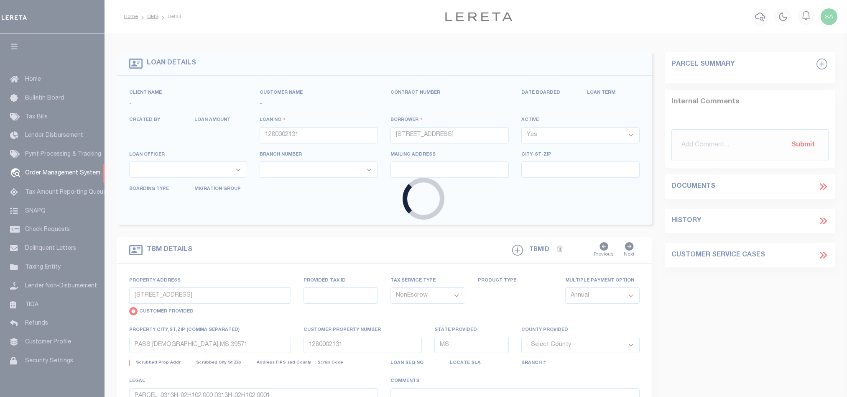
select select "10"
select select "NonEscrow"
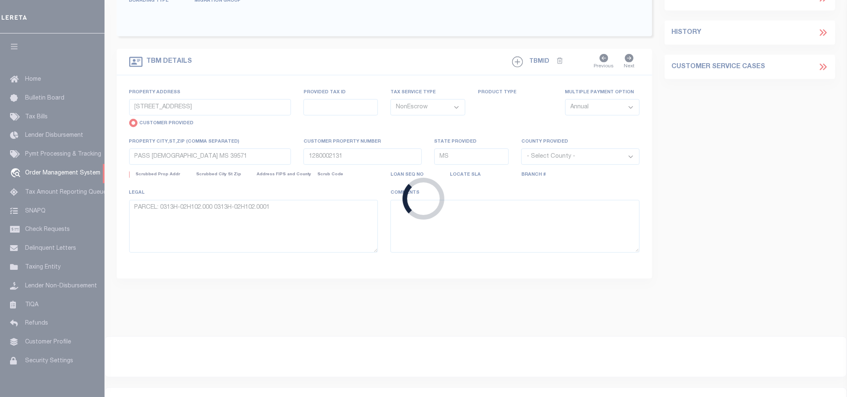
scroll to position [10, 0]
select select
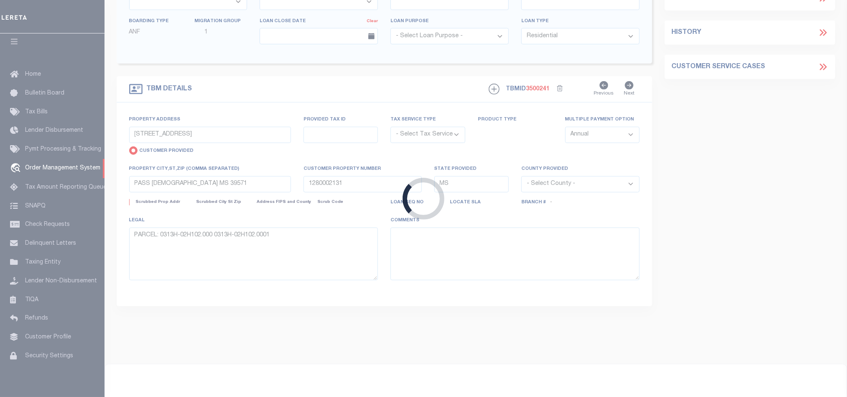
scroll to position [189, 0]
select select "4983"
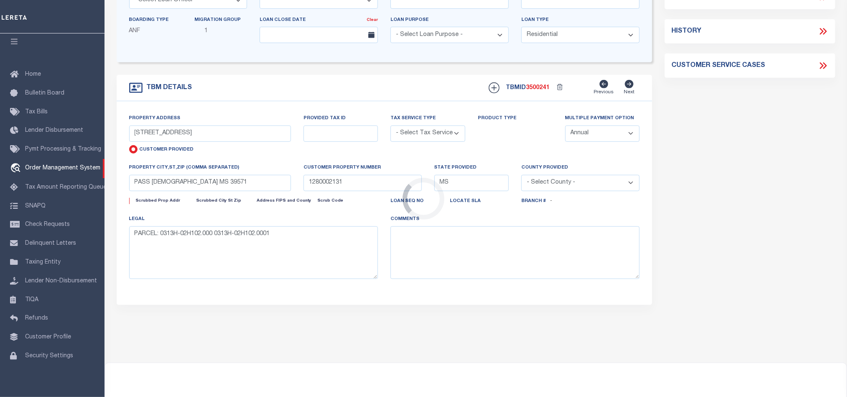
select select "NonEscrow"
select select
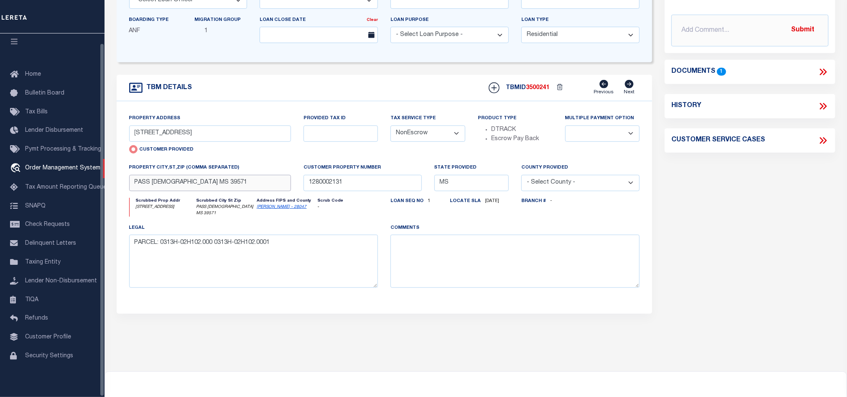
click at [204, 175] on input "PASS [DEMOGRAPHIC_DATA] MS 39571" at bounding box center [210, 183] width 162 height 16
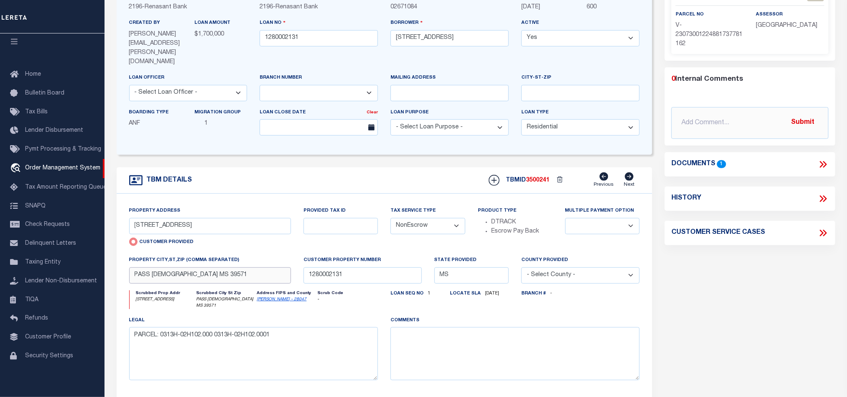
scroll to position [0, 0]
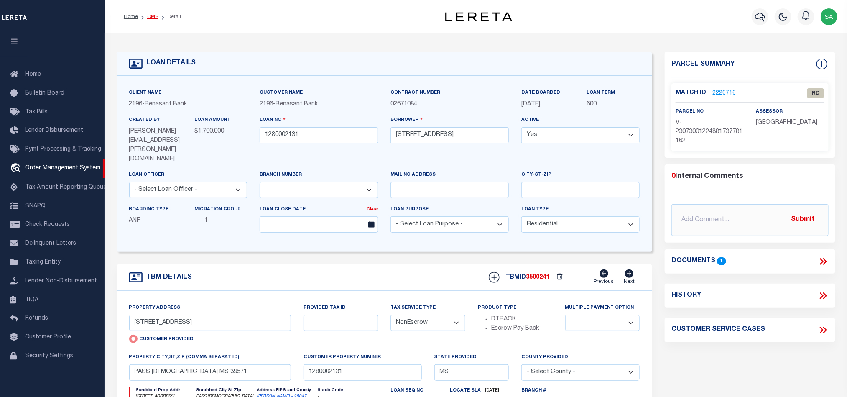
click at [151, 14] on link "OMS" at bounding box center [152, 16] width 11 height 5
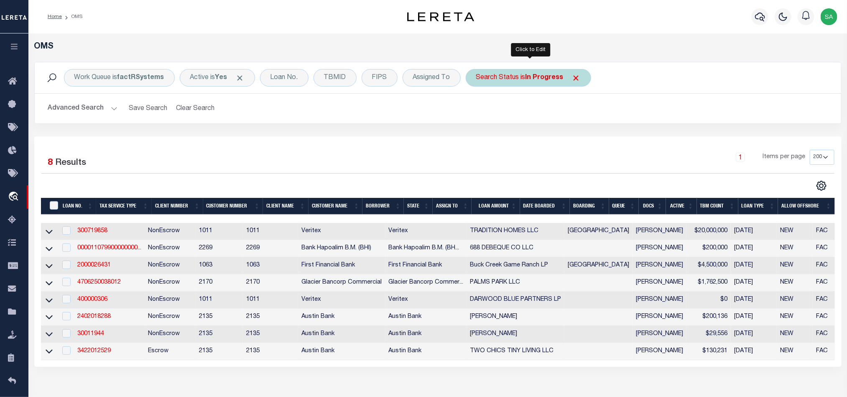
click at [518, 79] on div "Search Status is In Progress" at bounding box center [528, 78] width 125 height 18
select select "IP"
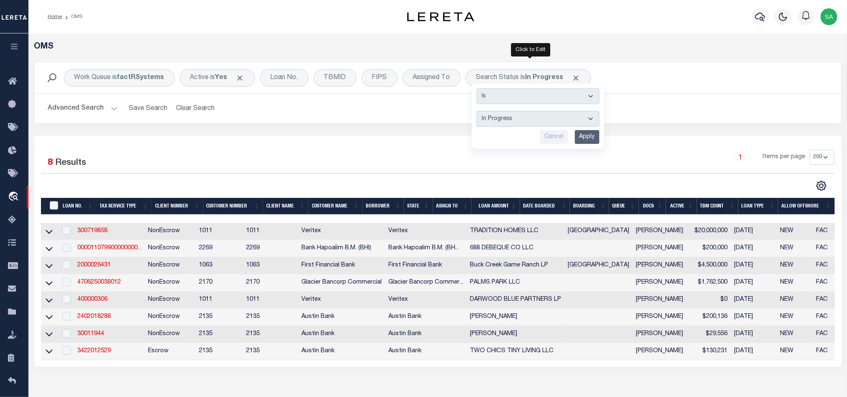
click at [516, 210] on th "LOAN AMOUNT" at bounding box center [495, 206] width 48 height 17
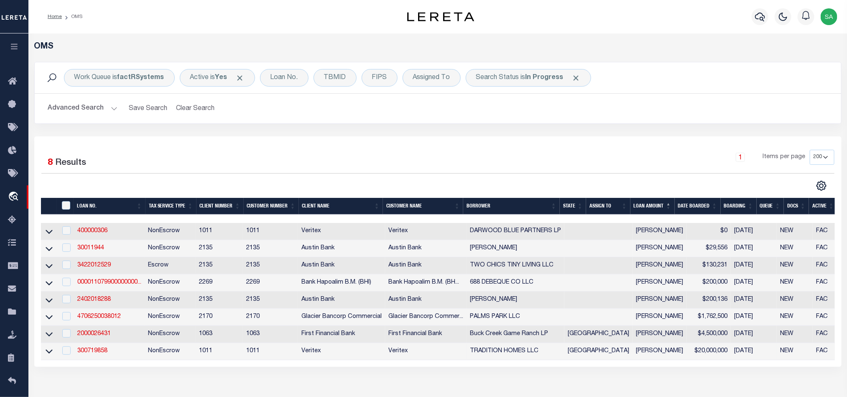
click at [528, 355] on td "TRADITION HOMES LLC" at bounding box center [515, 351] width 98 height 17
checkbox input "true"
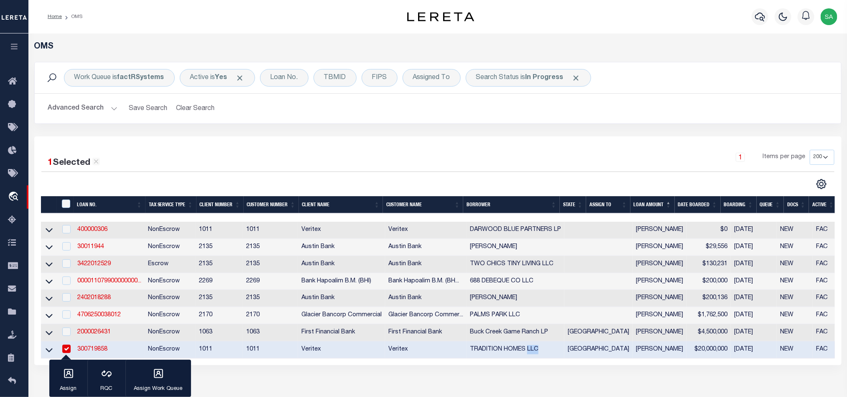
click at [528, 355] on td "TRADITION HOMES LLC" at bounding box center [515, 349] width 98 height 17
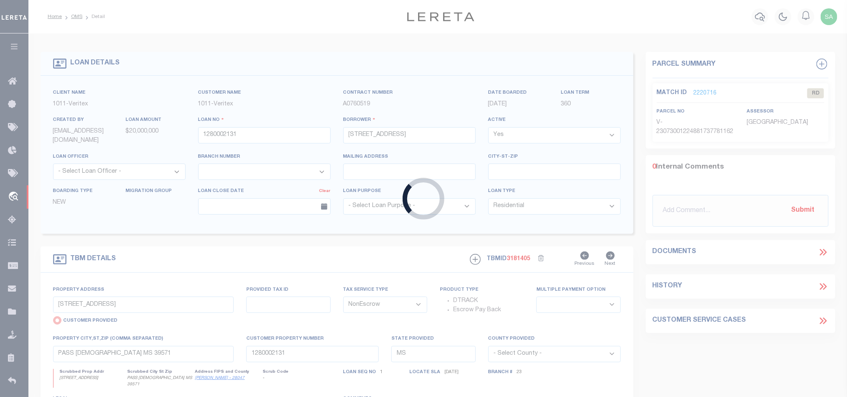
type input "300719858"
type input "TRADITION HOMES LLC"
select select
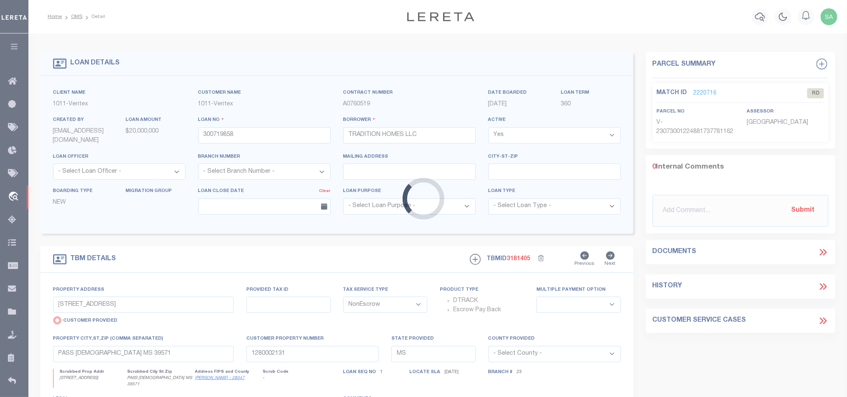
select select "7434"
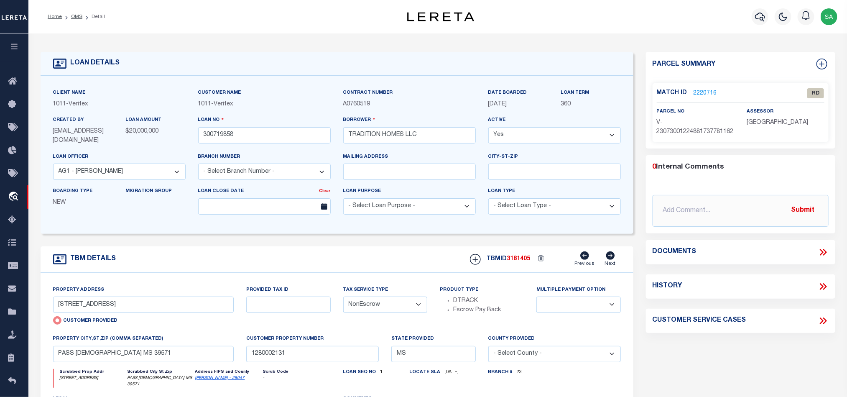
select select "65"
type input "2409 Excelsis Ct"
radio input "false"
select select
type input "Celina TX"
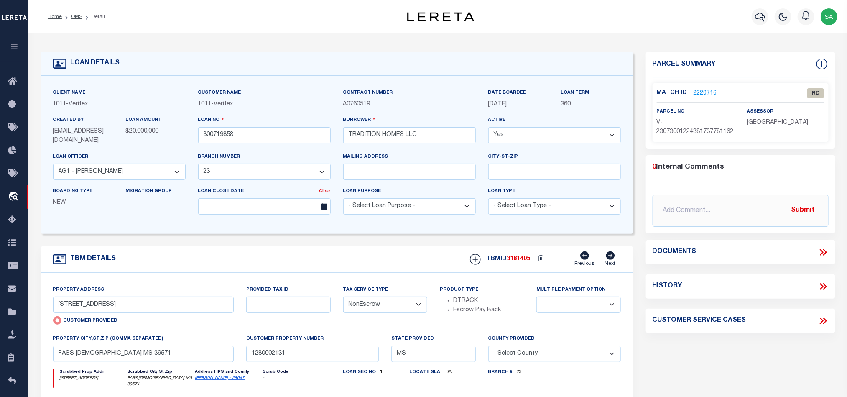
type input "[GEOGRAPHIC_DATA]"
select select "Collin"
type textarea "CS: per Lamona Smith change the loan officer to Ben Weimer and officer to 90. B…"
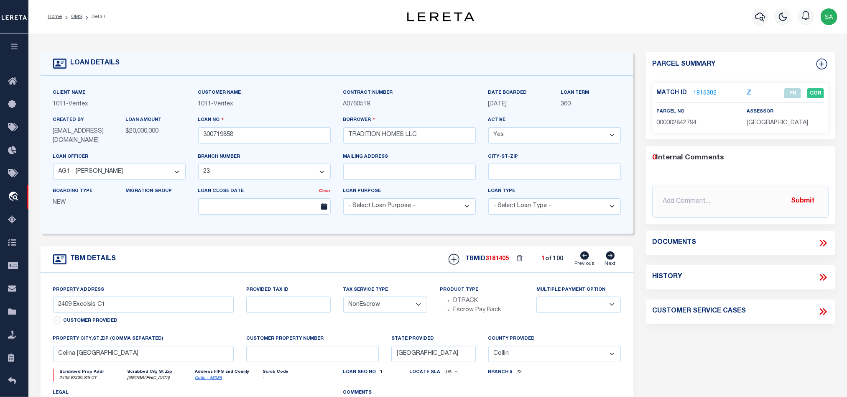
click at [611, 258] on icon at bounding box center [610, 255] width 9 height 8
type input "330 Peach Point"
select select
type input "Prosper TX 75078"
select select "[PERSON_NAME]"
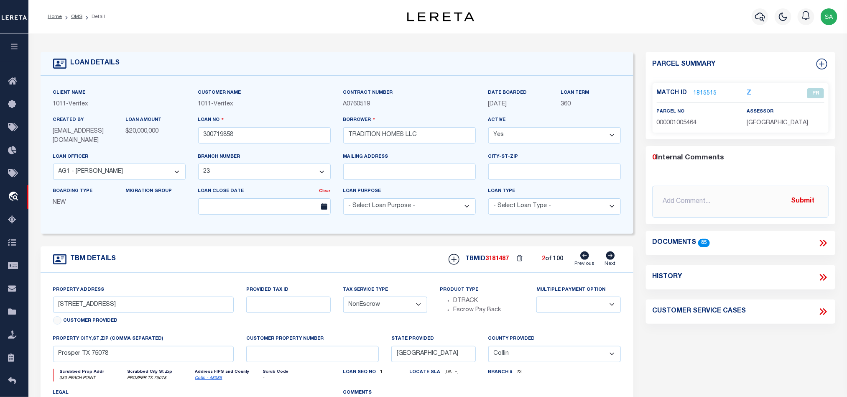
click at [611, 258] on icon at bounding box center [610, 255] width 9 height 8
type input "220 Peach Point"
select select
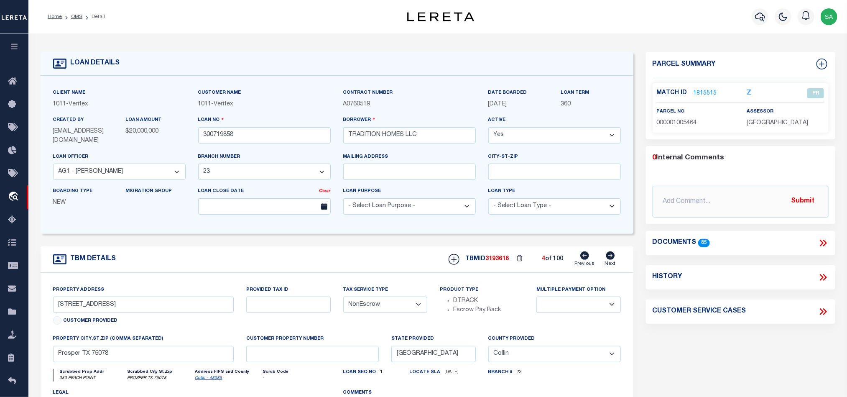
type input "350 Telico Court"
select select
type input "Prosper Tx 75078"
type textarea "See the Deed Attached - unit 004"
click at [611, 258] on icon at bounding box center [610, 255] width 9 height 8
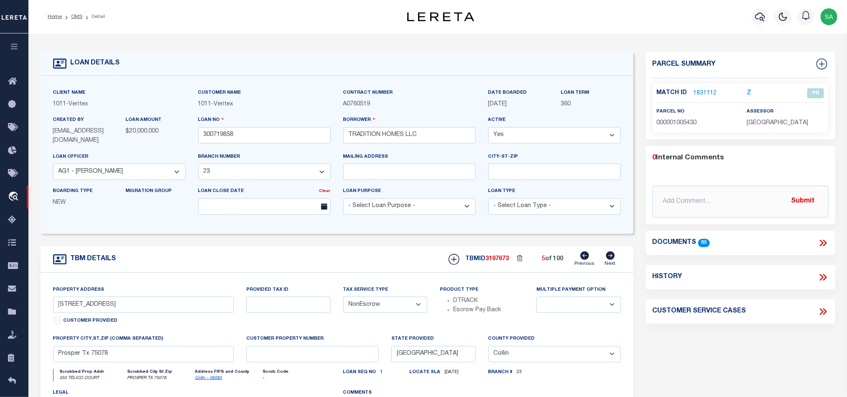
type input "2209 Zaide Way"
select select
type input "Celina Tx 75009"
select select "Collin"
type textarea "See the Deed Attached - Unit 7 - 2209 Zaide Way"
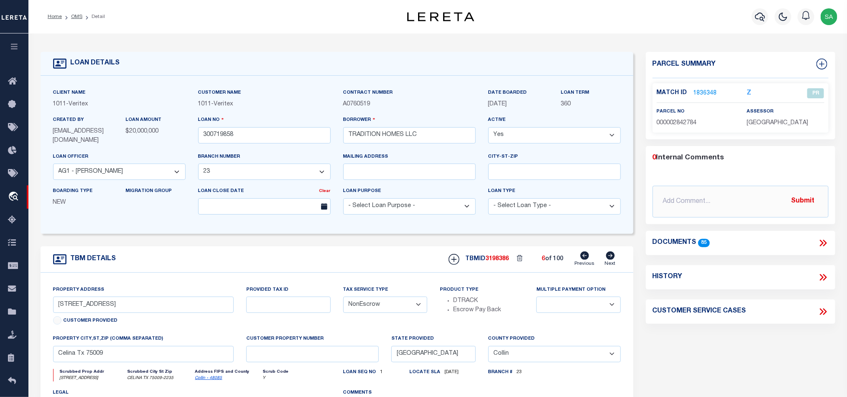
click at [611, 258] on icon at bounding box center [610, 255] width 9 height 8
type input "2705 Sherlock Court"
select select
type textarea "See the Deed Attached - Unit 006 - 2705 Sherlock Court"
type input "2216 Zaide Way"
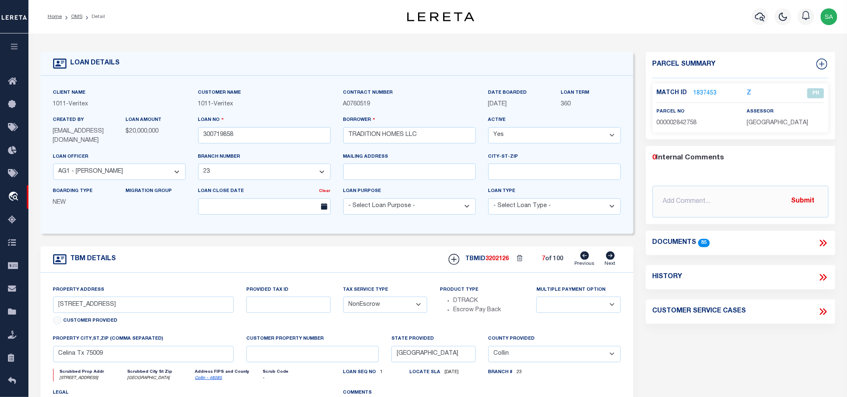
select select
type textarea "See the Deed Attached - Unit 008 - 2216 Zaide Way"
click at [75, 15] on link "OMS" at bounding box center [76, 16] width 11 height 5
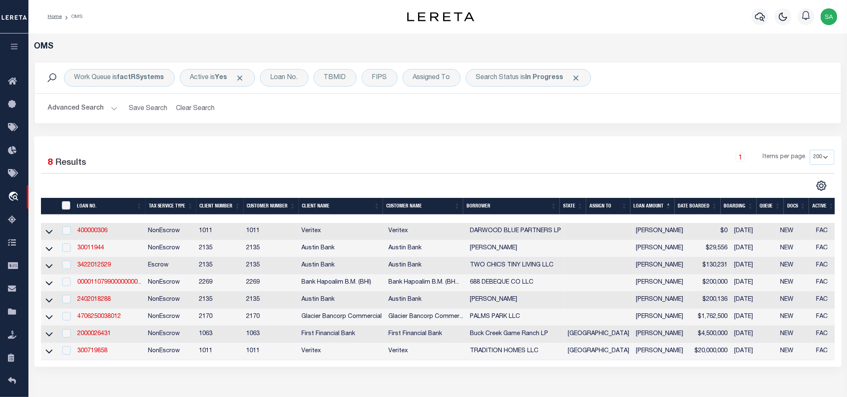
click at [575, 291] on td at bounding box center [598, 282] width 68 height 17
checkbox input "true"
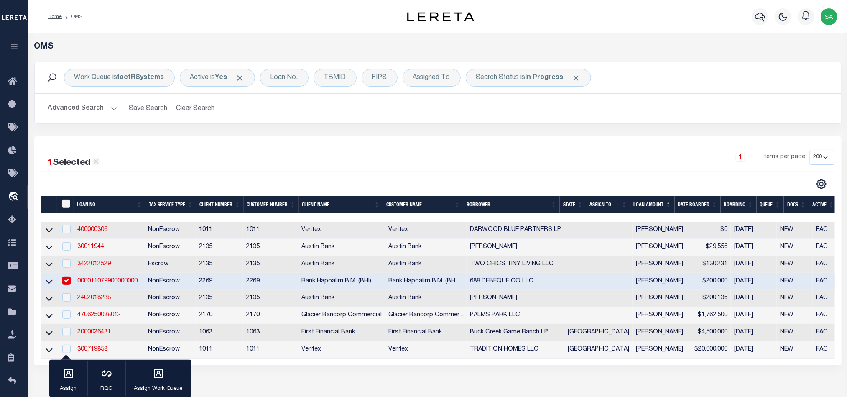
click at [575, 290] on td at bounding box center [598, 281] width 68 height 17
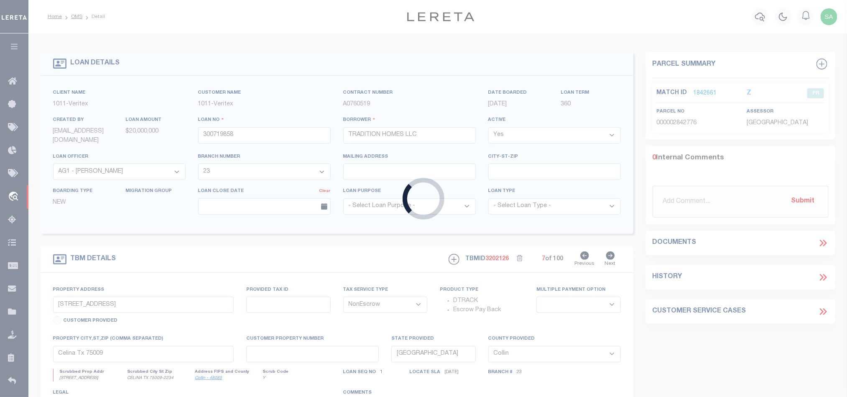
type input "000011079900000000000"
type input "688 DEBEQUE CO LLC"
select select
type input "688 DEBEQUE CO LLC 3192 & 3196 HALL AVE"
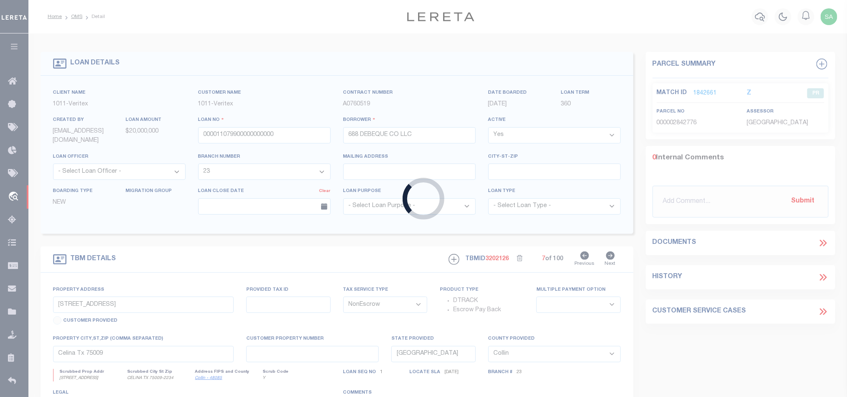
type input "GRAND JUNCTION CO 81504"
select select
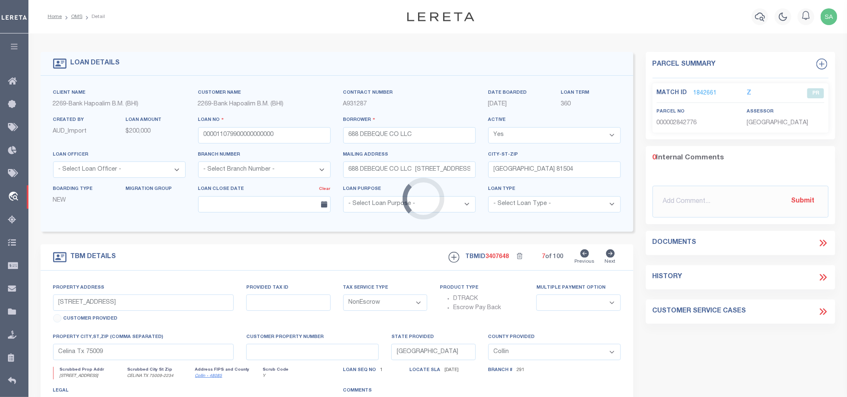
type input "blk 4/lot 7"
select select
type input "REAL ESTATE IMPROVED"
select select
select select "139017"
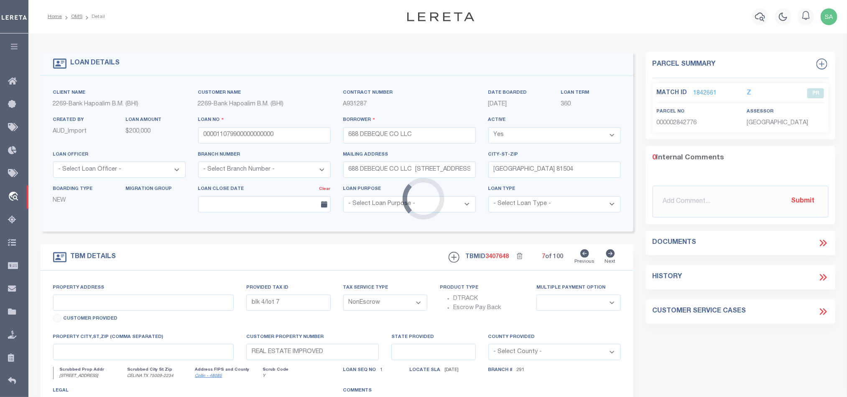
select select "14751"
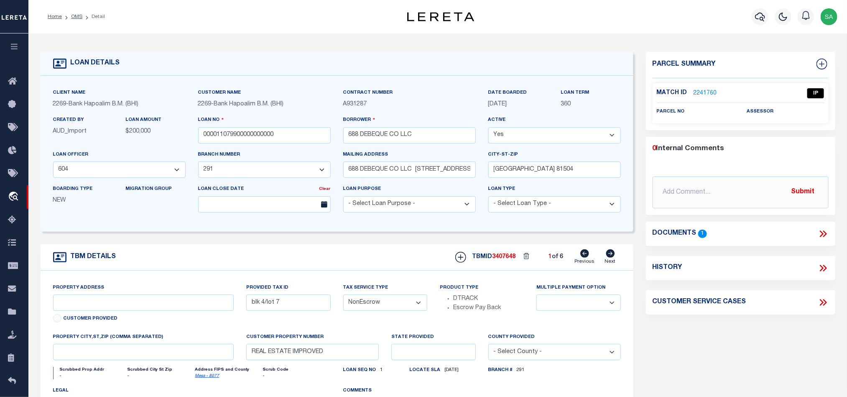
scroll to position [63, 0]
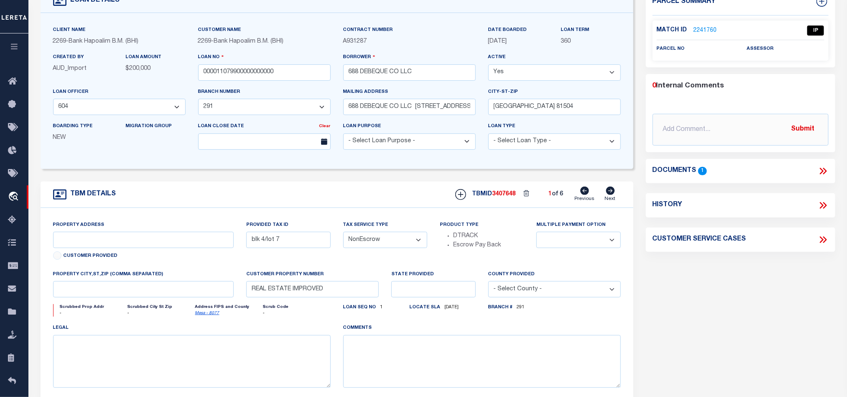
click at [610, 195] on icon at bounding box center [610, 190] width 9 height 8
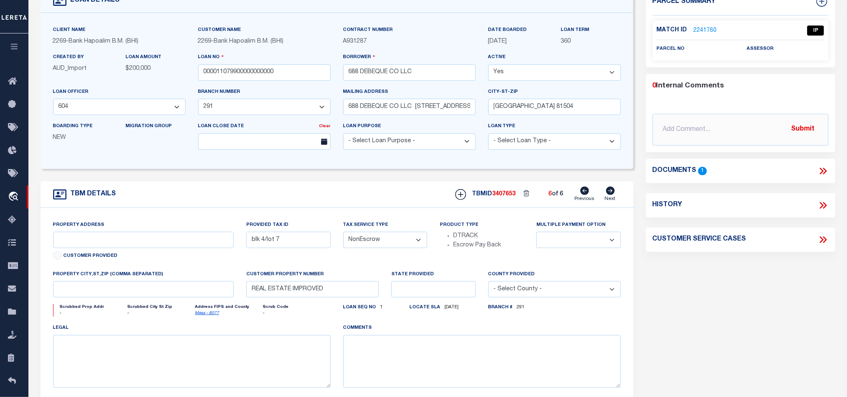
click at [610, 195] on icon at bounding box center [610, 190] width 9 height 8
select select
click at [610, 195] on icon at bounding box center [610, 190] width 9 height 8
type input "blk 3/lot 9"
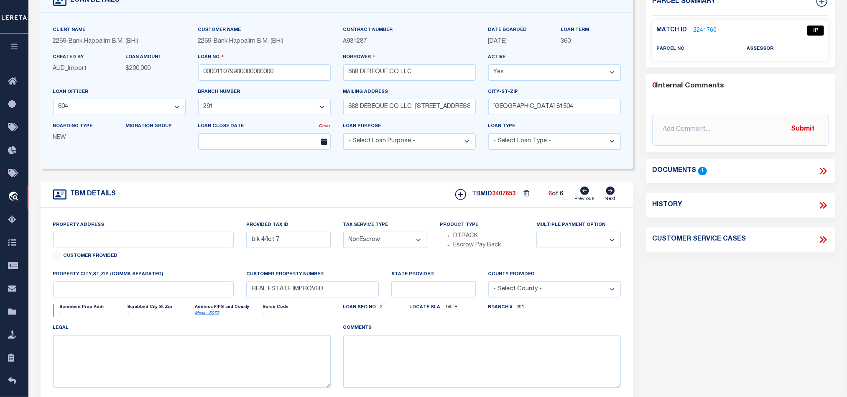
select select
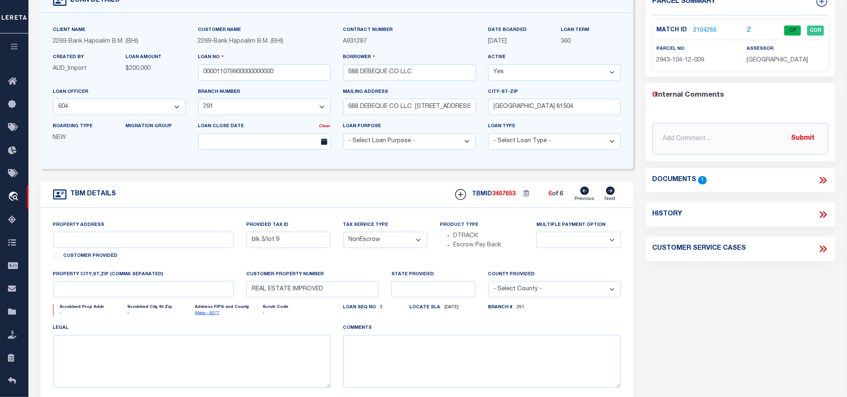
select select
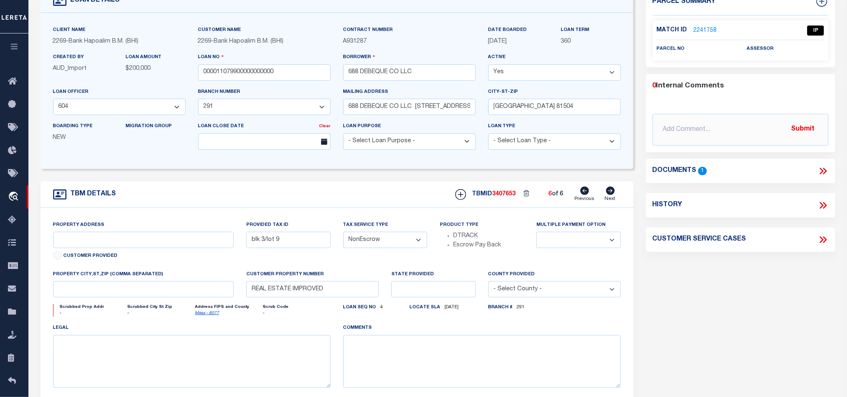
type input "8"
select select
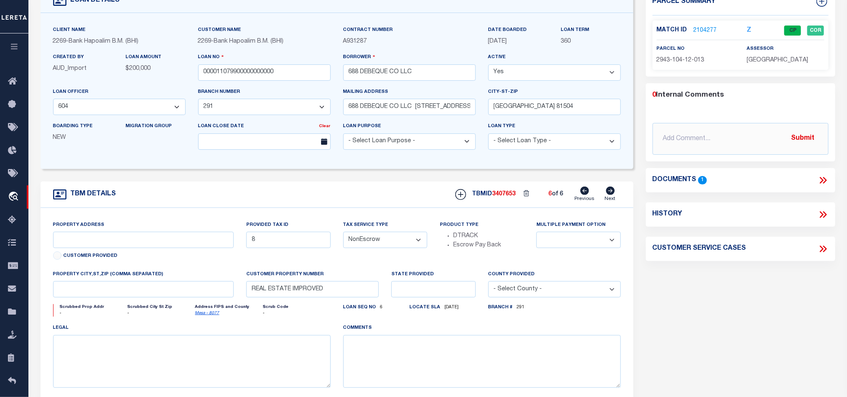
scroll to position [0, 0]
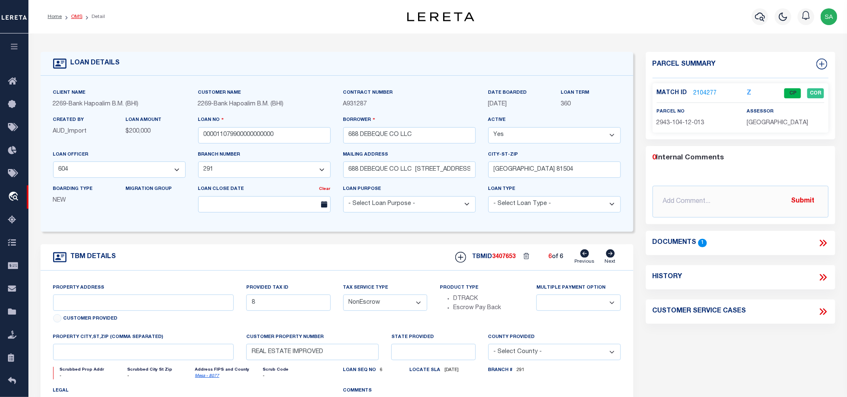
click at [75, 14] on link "OMS" at bounding box center [76, 16] width 11 height 5
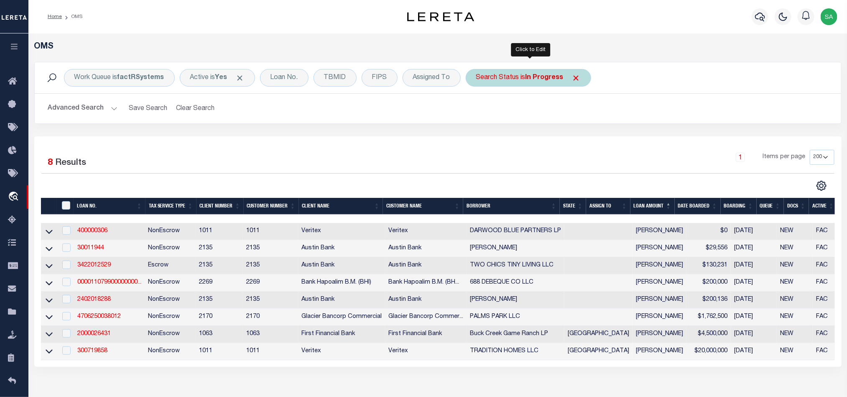
click at [508, 78] on div "Search Status is In Progress Is Contains Automated Search Bad Parcel Complete D…" at bounding box center [528, 78] width 125 height 18
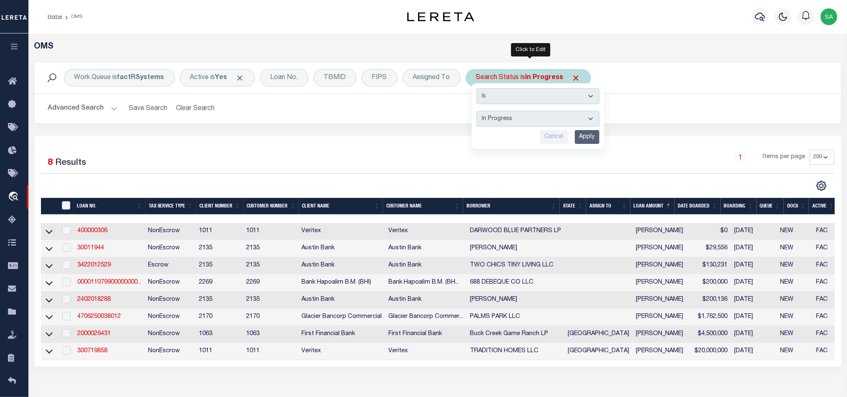
click at [534, 122] on select "Automated Search Bad Parcel Complete Duplicate Parcel High Dollar Reporting In …" at bounding box center [537, 119] width 123 height 16
select select "RD"
click at [479, 112] on select "Automated Search Bad Parcel Complete Duplicate Parcel High Dollar Reporting In …" at bounding box center [537, 119] width 123 height 16
click at [592, 142] on input "Apply" at bounding box center [587, 137] width 25 height 14
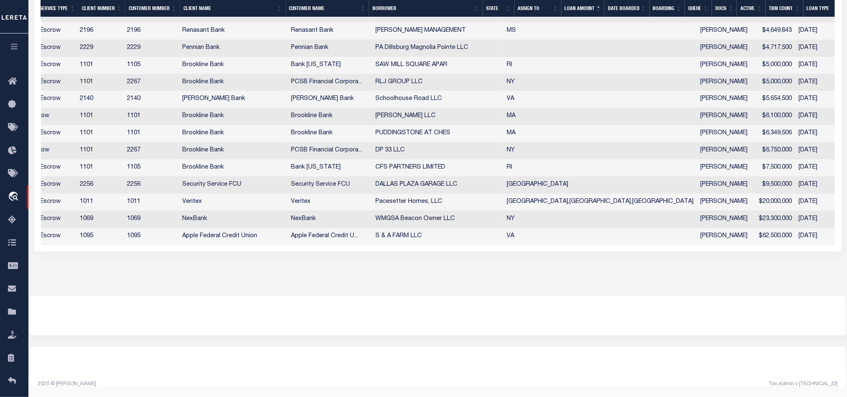
scroll to position [0, 177]
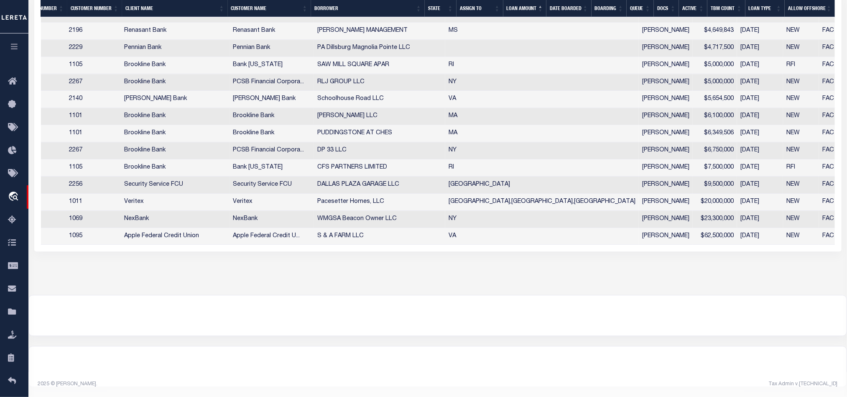
click at [418, 178] on td "DALLAS PLAZA GARAGE LLC" at bounding box center [379, 184] width 131 height 17
checkbox input "true"
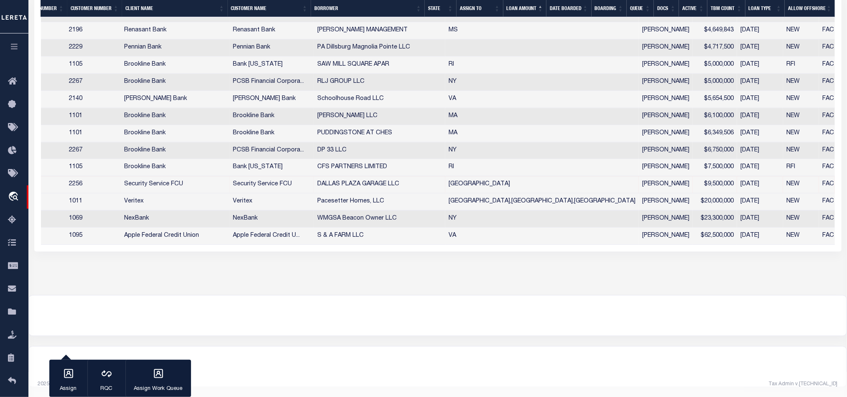
click at [418, 178] on td "DALLAS PLAZA GARAGE LLC" at bounding box center [379, 184] width 131 height 17
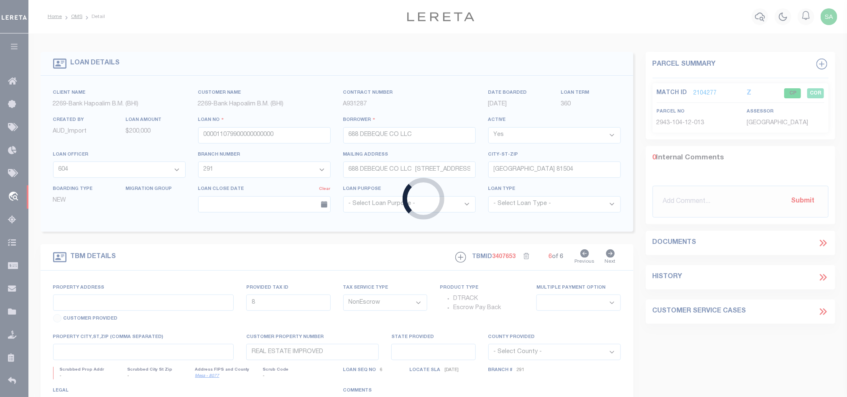
type input "7049806030"
type input "DALLAS PLAZA GARAGE LLC"
select select
type input "08/19/2025"
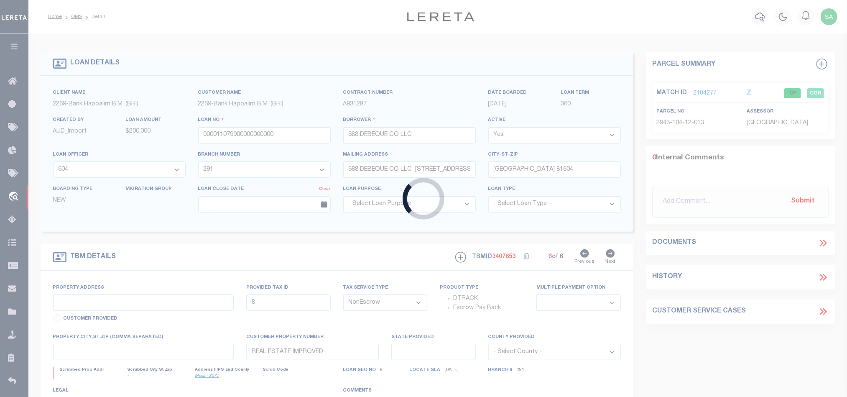
select select "20"
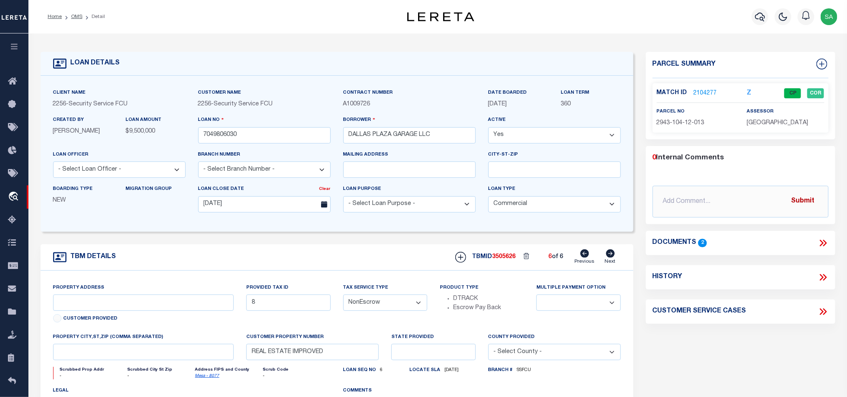
type input "1805 FEDERAL STREET AND 1917 BRYAN STREET"
select select
type input "DALLAS TX 75201"
type input "[GEOGRAPHIC_DATA]"
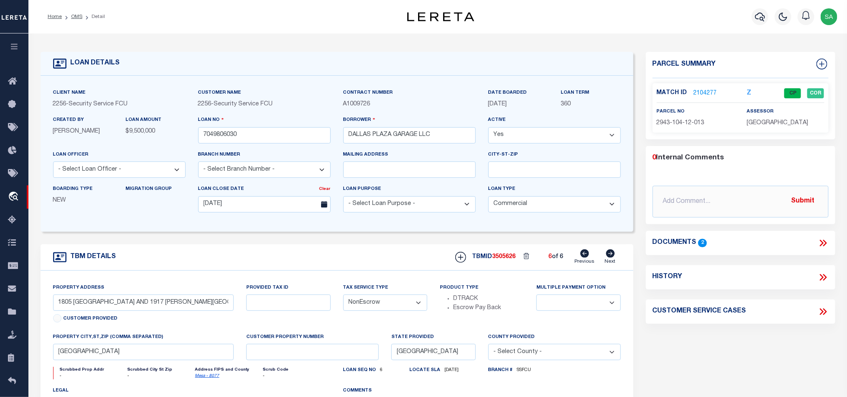
select select "8415"
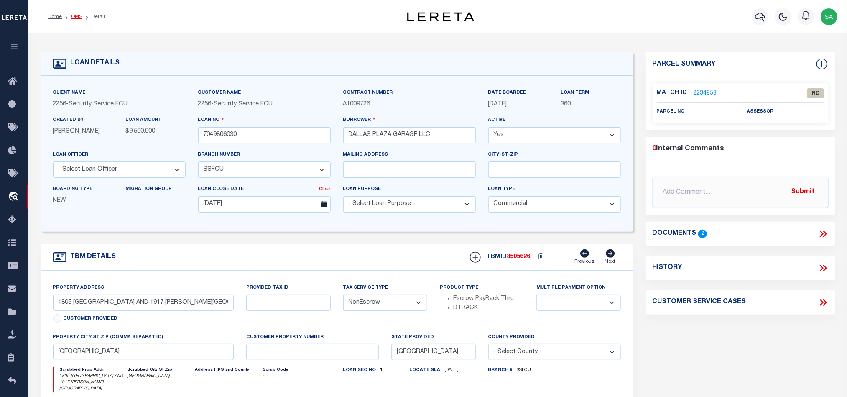
click at [76, 16] on link "OMS" at bounding box center [76, 16] width 11 height 5
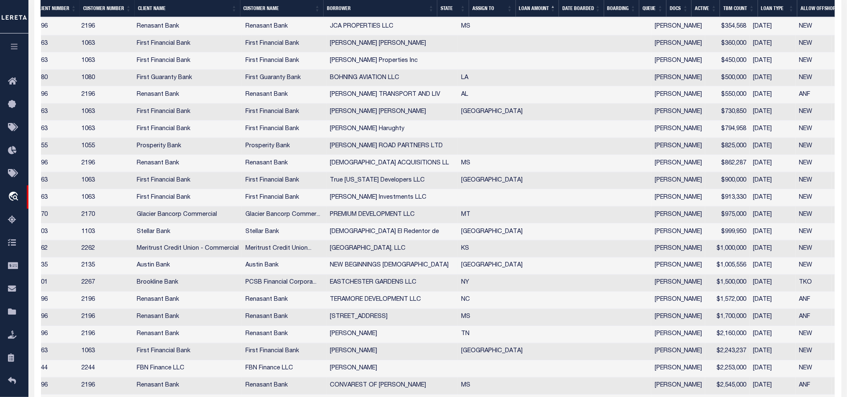
scroll to position [777, 0]
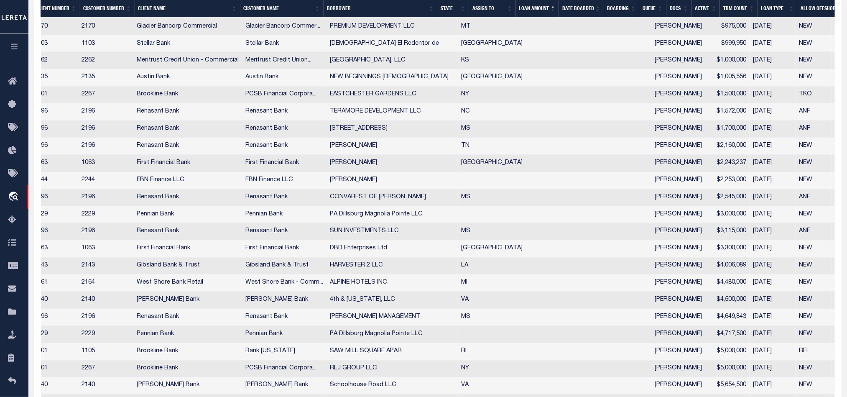
click at [651, 257] on td "[PERSON_NAME]" at bounding box center [678, 248] width 54 height 17
checkbox input "true"
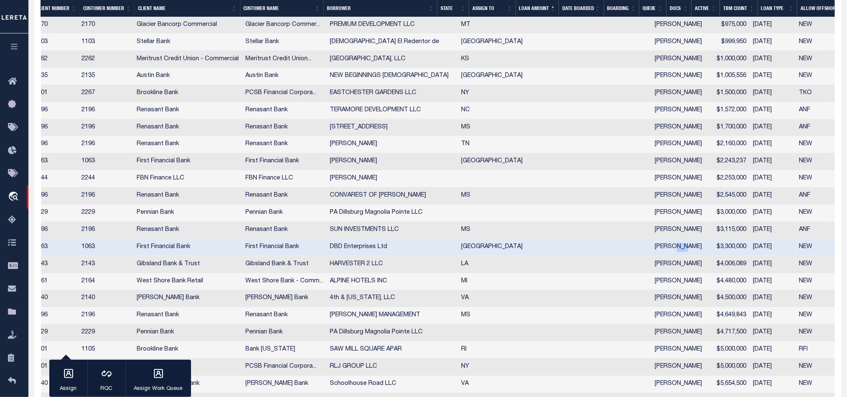
click at [651, 256] on td "[PERSON_NAME]" at bounding box center [678, 247] width 54 height 17
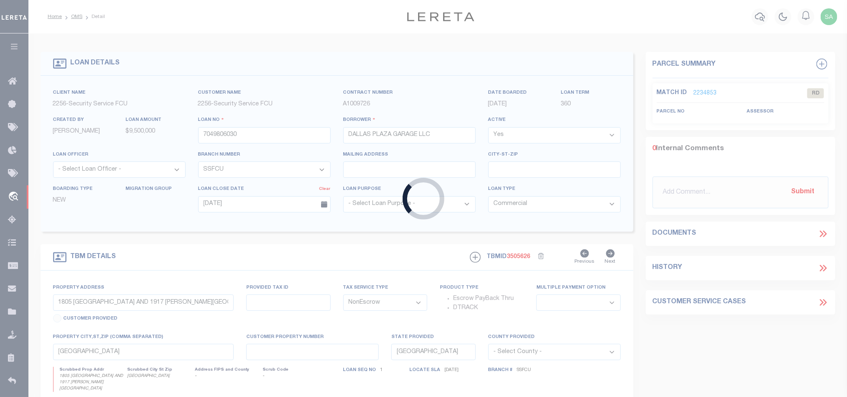
type input "2000026605"
type input "DBD Enterprises Ltd"
select select
select select "400"
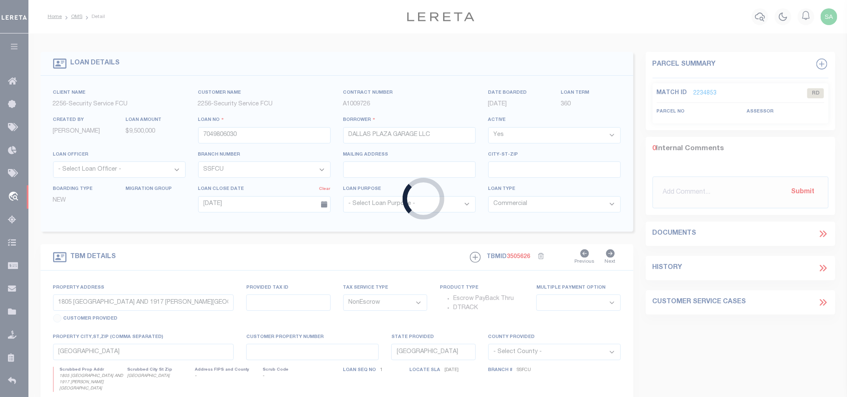
select select
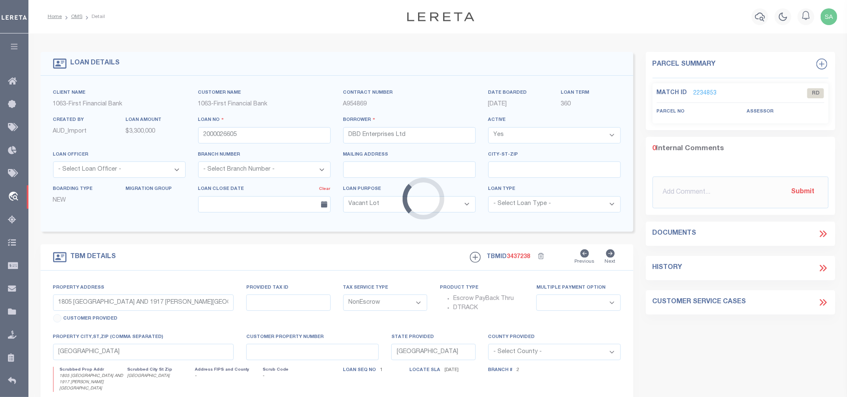
select select "773"
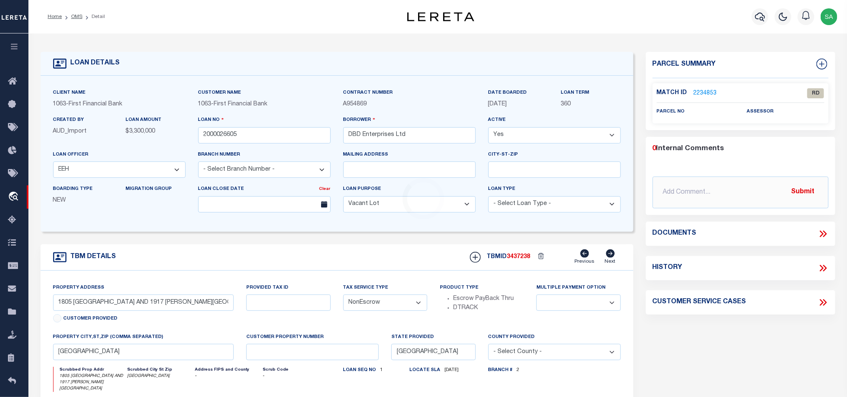
select select "490"
type input "MULTIPLE PROPERTIES"
select select
type input "Abilene [GEOGRAPHIC_DATA] 796020000"
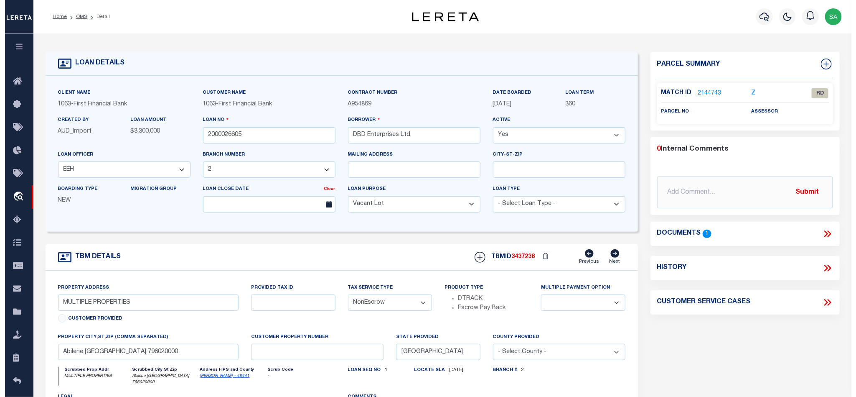
scroll to position [63, 0]
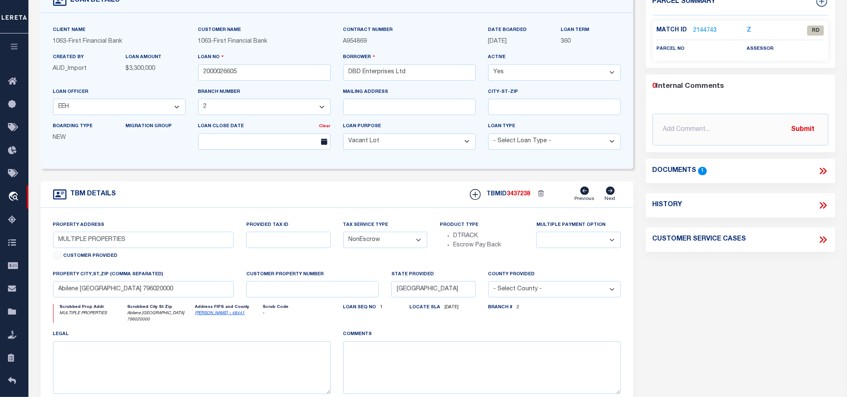
click at [822, 172] on icon at bounding box center [822, 171] width 4 height 7
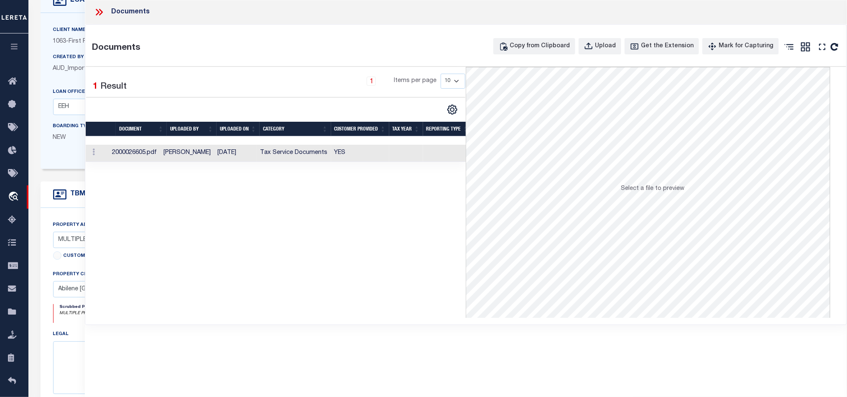
click at [821, 56] on link at bounding box center [821, 48] width 13 height 15
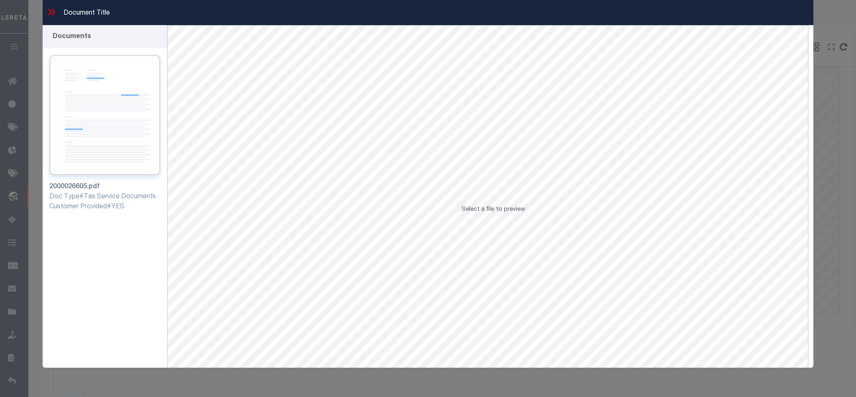
click at [128, 160] on img at bounding box center [104, 115] width 111 height 120
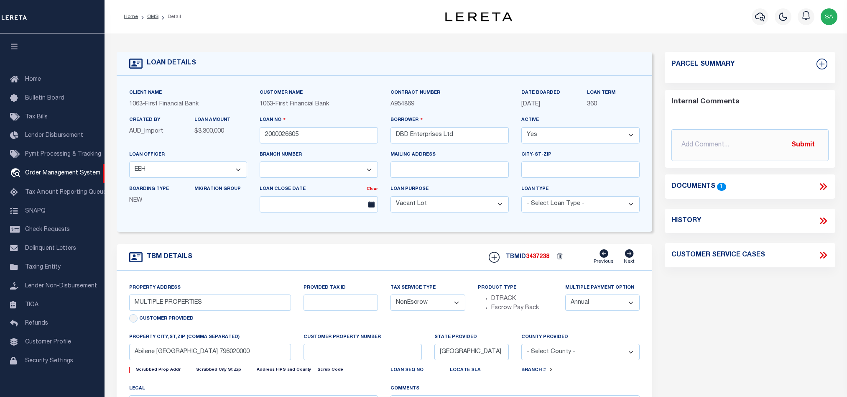
select select "773"
select select "400"
select select "NonEscrow"
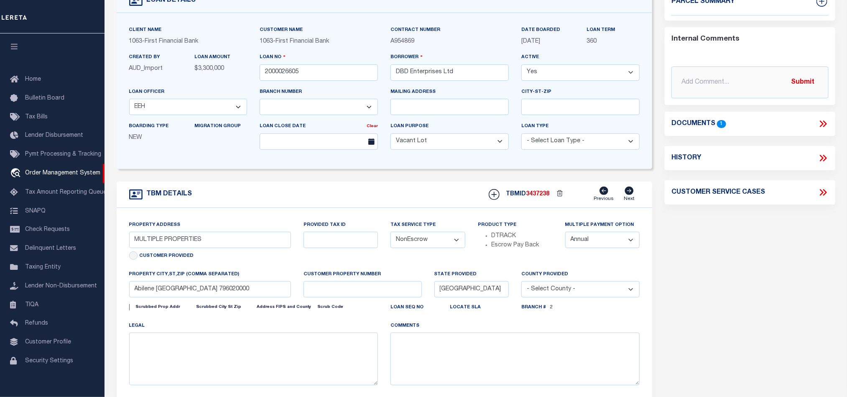
scroll to position [10, 0]
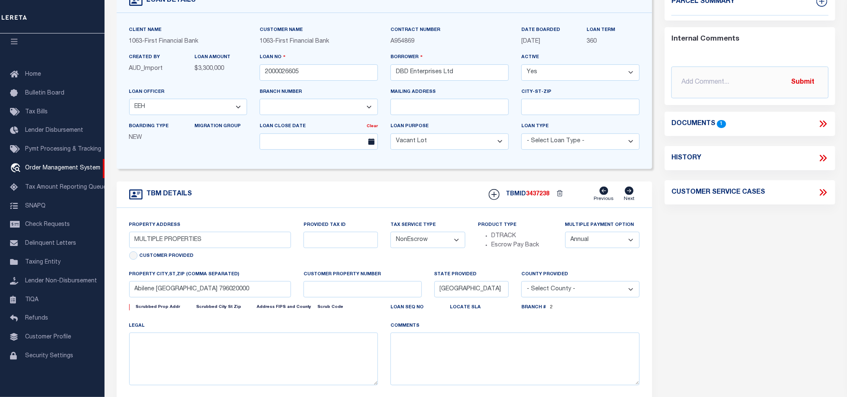
select select
select select "490"
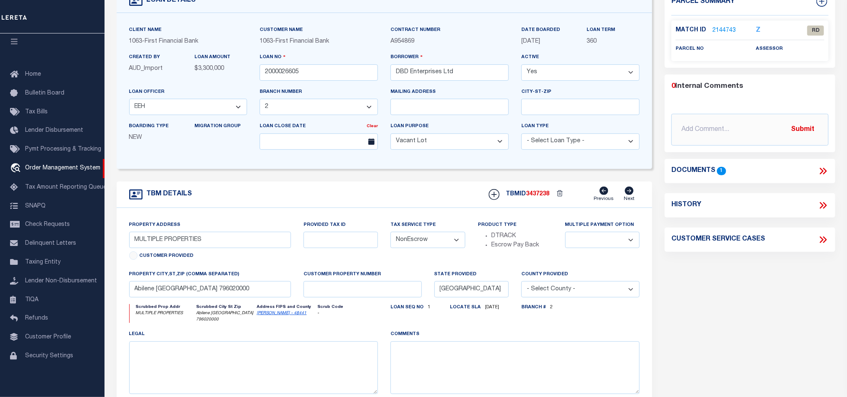
click at [266, 315] on link "Taylor - 48441" at bounding box center [282, 313] width 50 height 4
drag, startPoint x: 474, startPoint y: 79, endPoint x: 242, endPoint y: 53, distance: 233.5
click at [242, 53] on div "Client Name 1063 - First Financial Bank Customer Name 1063 - First Financial Ba…" at bounding box center [384, 90] width 523 height 131
click at [458, 74] on input "DBD Enterprises Ltd" at bounding box center [449, 72] width 118 height 16
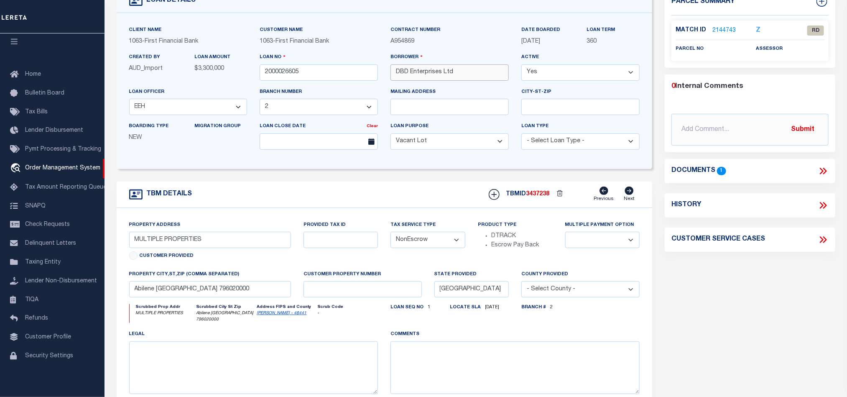
click at [458, 74] on input "DBD Enterprises Ltd" at bounding box center [449, 72] width 118 height 16
click at [473, 79] on input "DBD Enterprises Ltd" at bounding box center [449, 72] width 118 height 16
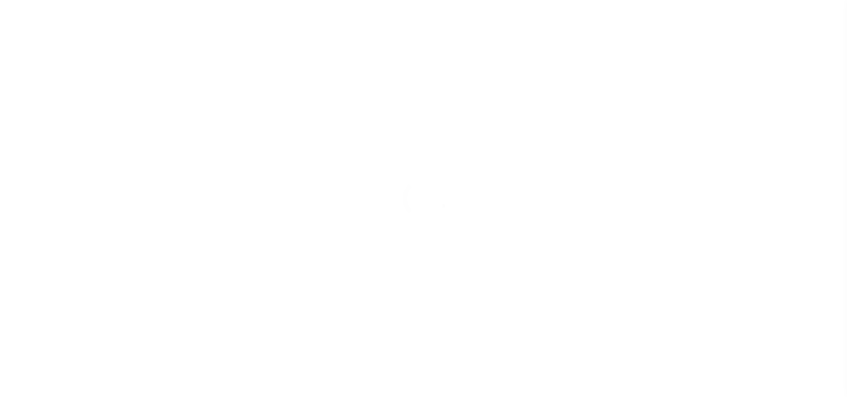
select select "400"
select select "NonEscrow"
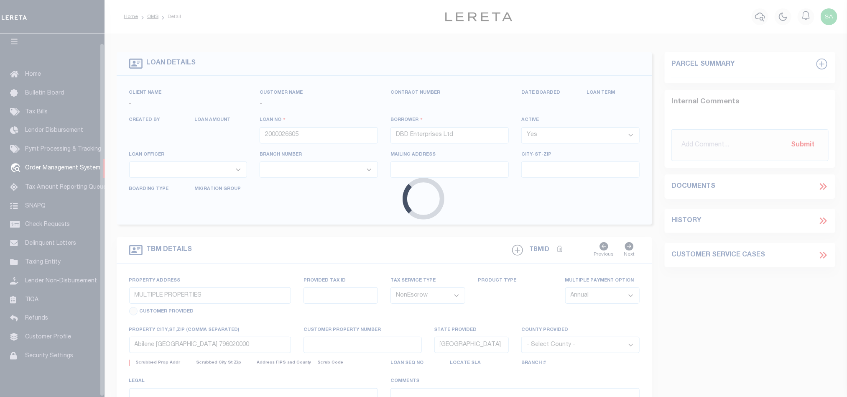
select select
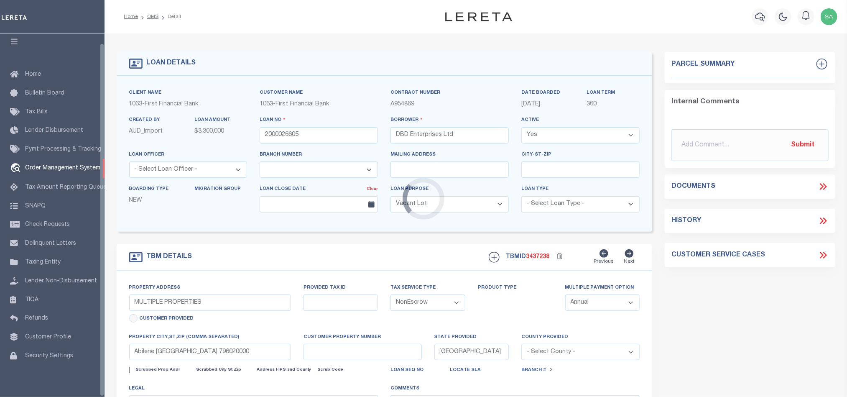
select select "773"
select select "490"
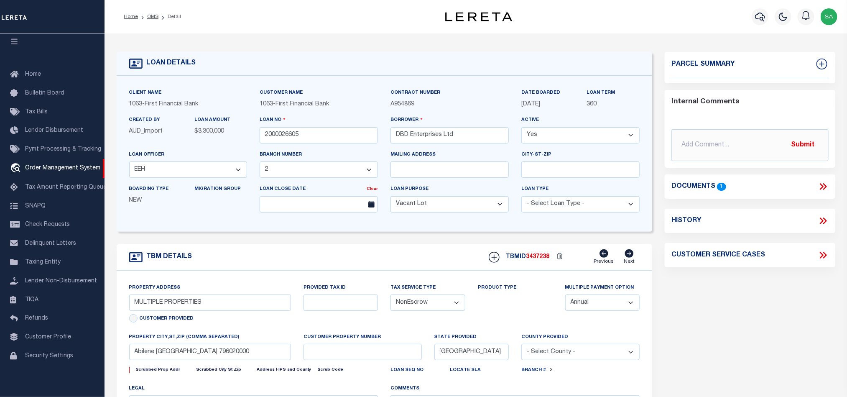
select select
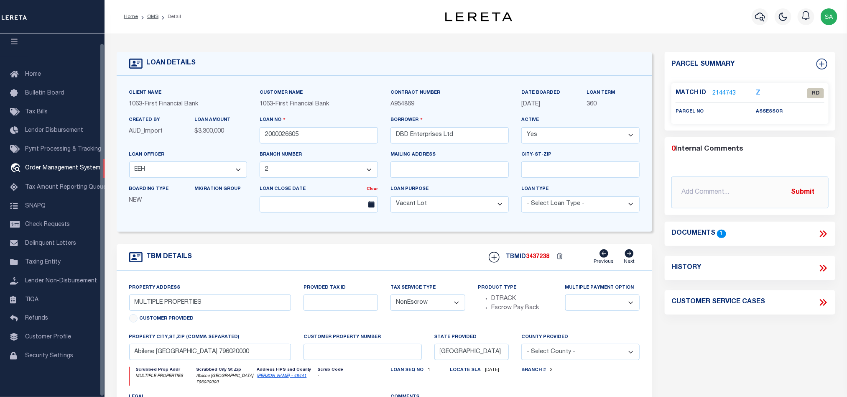
drag, startPoint x: 151, startPoint y: 19, endPoint x: 172, endPoint y: 19, distance: 21.3
click at [151, 19] on link "OMS" at bounding box center [152, 16] width 11 height 5
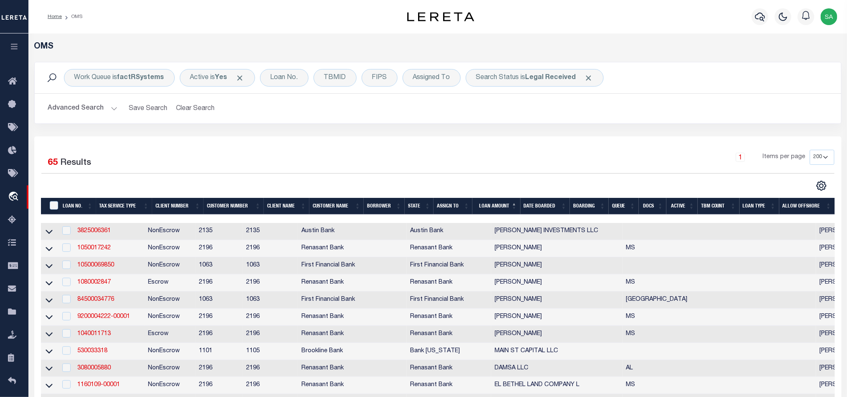
click at [829, 18] on img "button" at bounding box center [828, 16] width 17 height 17
click at [798, 64] on link "Sign out" at bounding box center [807, 60] width 66 height 14
